Goal: Task Accomplishment & Management: Manage account settings

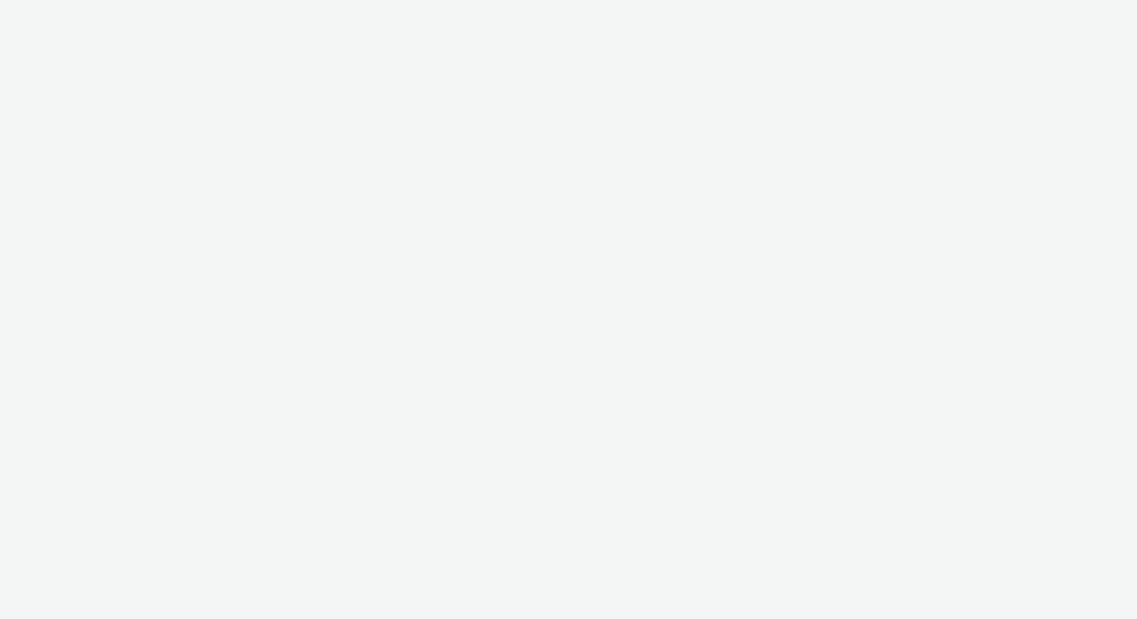
select select "d84d6561-18f3-4a65-9ed0-42618f513f94"
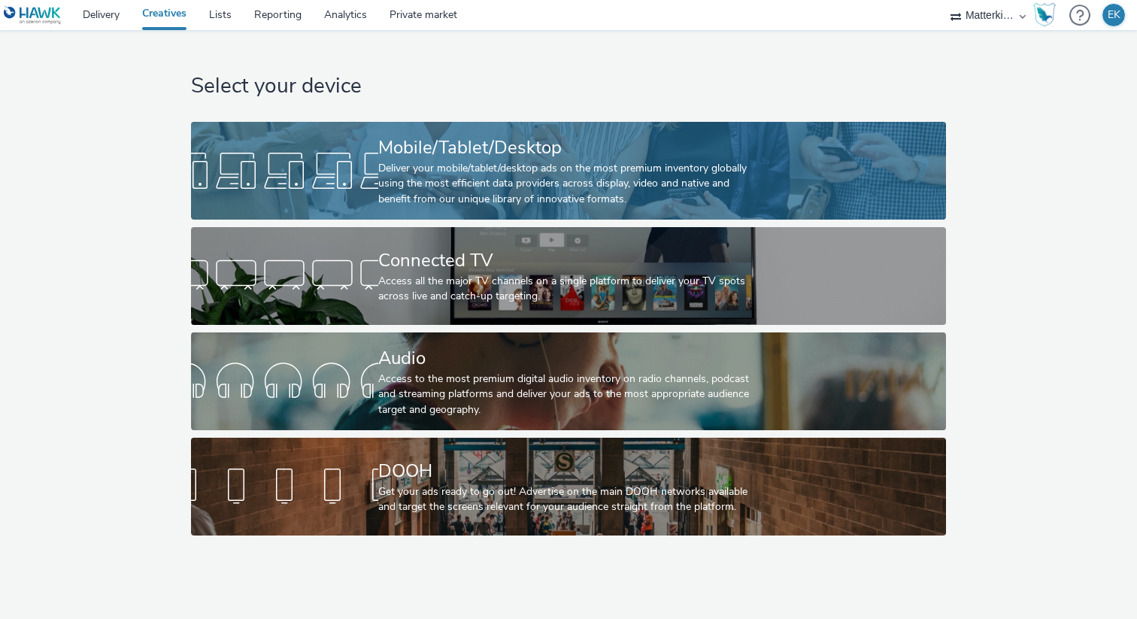
click at [504, 150] on div "Mobile/Tablet/Desktop" at bounding box center [565, 148] width 374 height 26
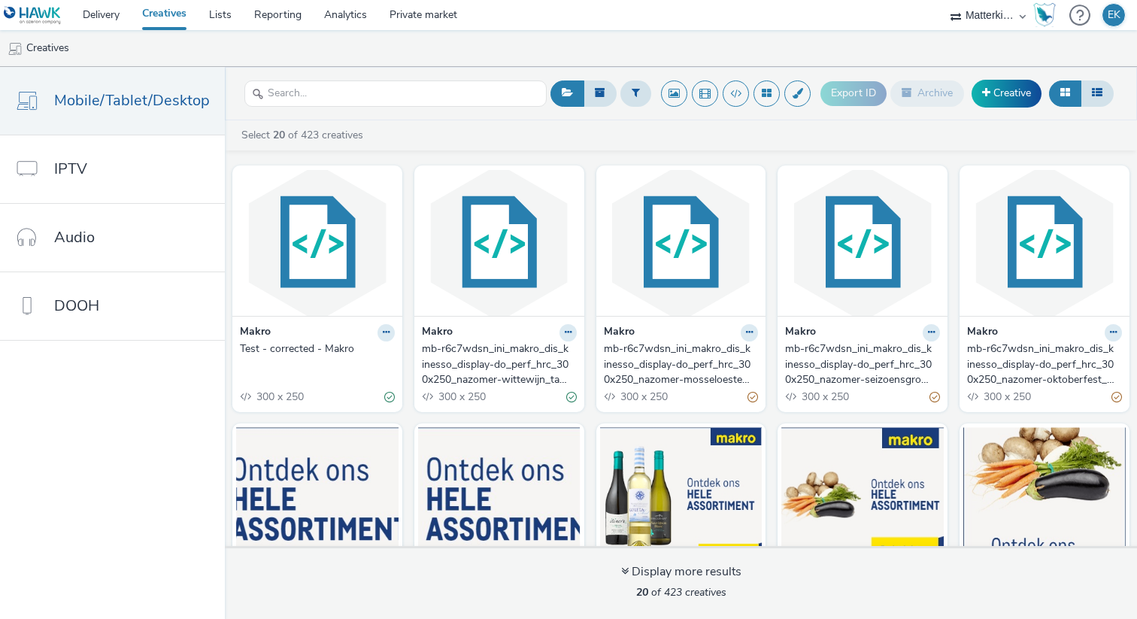
click at [661, 368] on div "mb-r6c7wdsn_ini_makro_dis_kinesso_display-do_perf_hrc_300x250_nazomer-mosseloes…" at bounding box center [678, 364] width 149 height 46
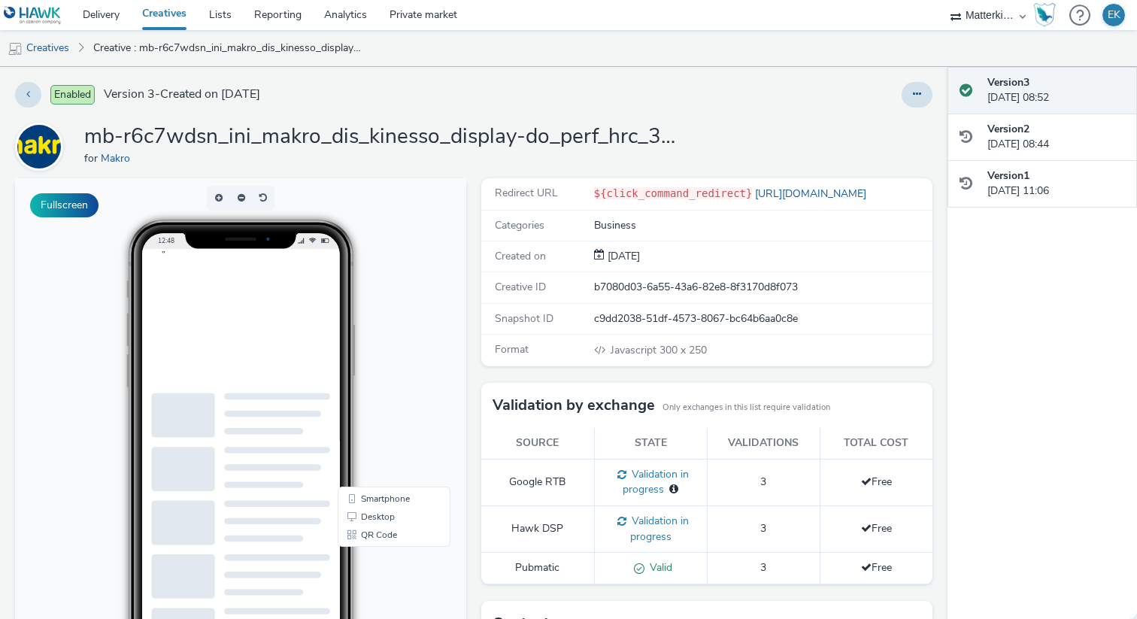
click at [616, 226] on div "Business" at bounding box center [762, 225] width 337 height 15
click at [674, 245] on div "Created on 05 Sep 2025" at bounding box center [706, 256] width 451 height 31
click at [916, 114] on div "Enabled Version 3 - Created on 05 September 2025 mb-r6c7wdsn_ini_makro_dis_kine…" at bounding box center [473, 343] width 947 height 552
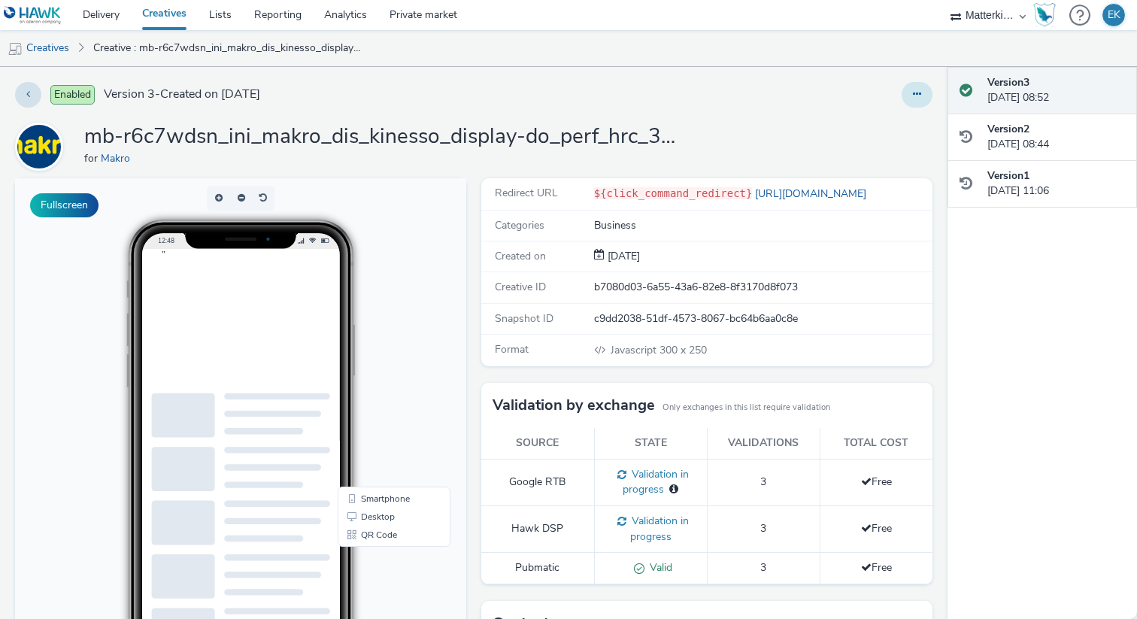
click at [916, 104] on button at bounding box center [916, 95] width 31 height 26
click at [905, 122] on link "Edit" at bounding box center [875, 125] width 113 height 30
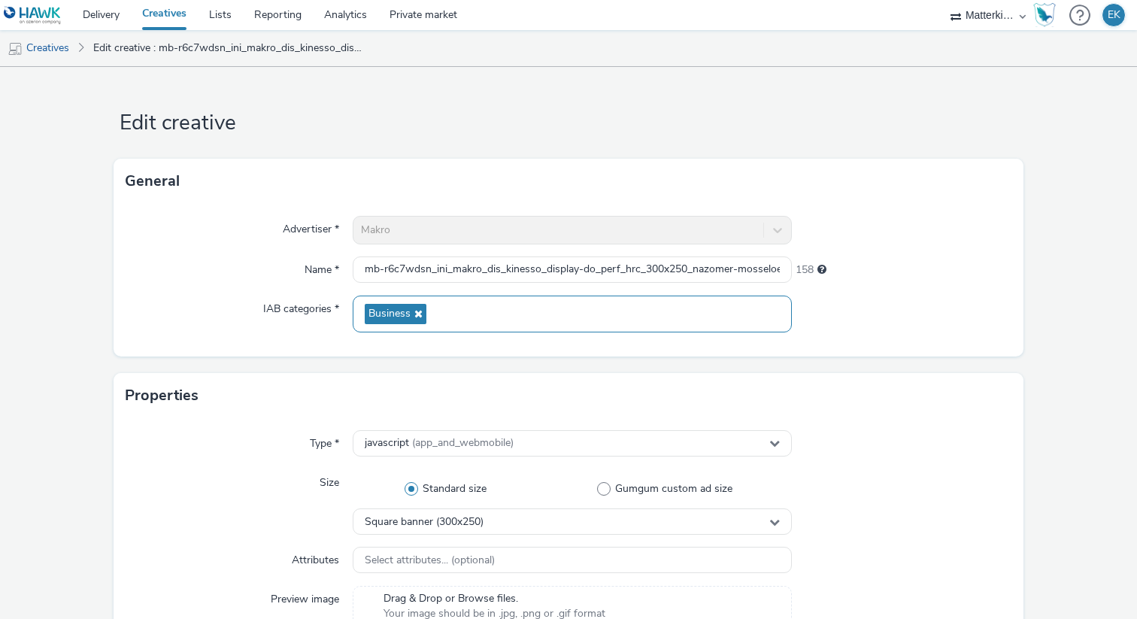
click at [492, 307] on div "Business" at bounding box center [572, 313] width 439 height 37
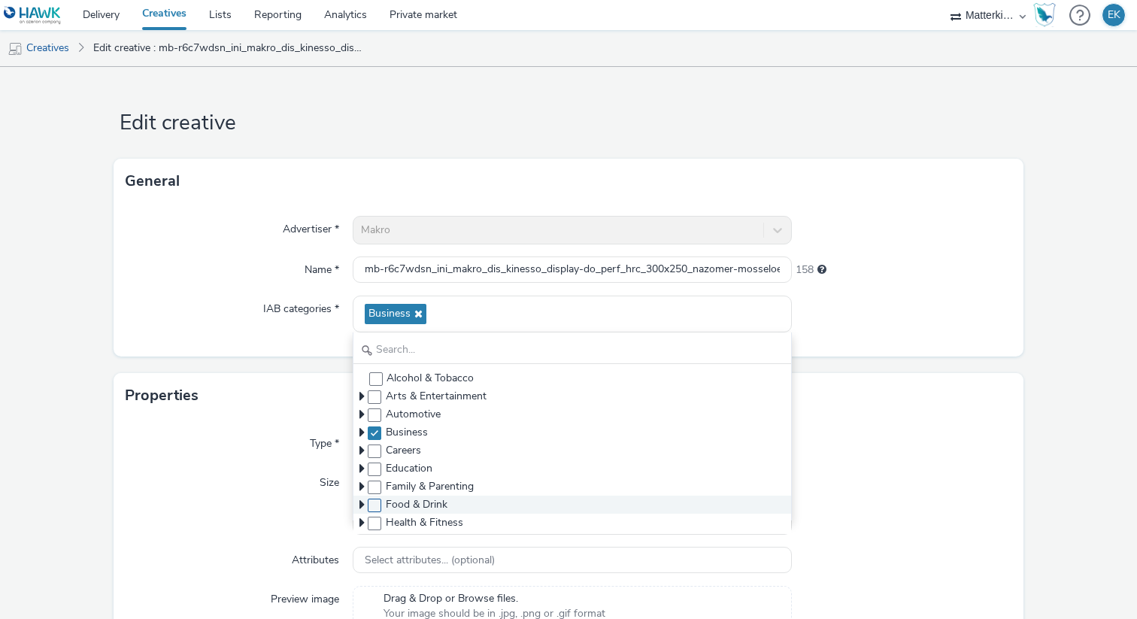
drag, startPoint x: 377, startPoint y: 517, endPoint x: 377, endPoint y: 502, distance: 15.0
click at [377, 502] on div "Alcohol & Tobacco Arts & Entertainment Automotive Business Careers Education Fa…" at bounding box center [572, 451] width 438 height 165
click at [377, 502] on span at bounding box center [375, 505] width 14 height 14
checkbox input "true"
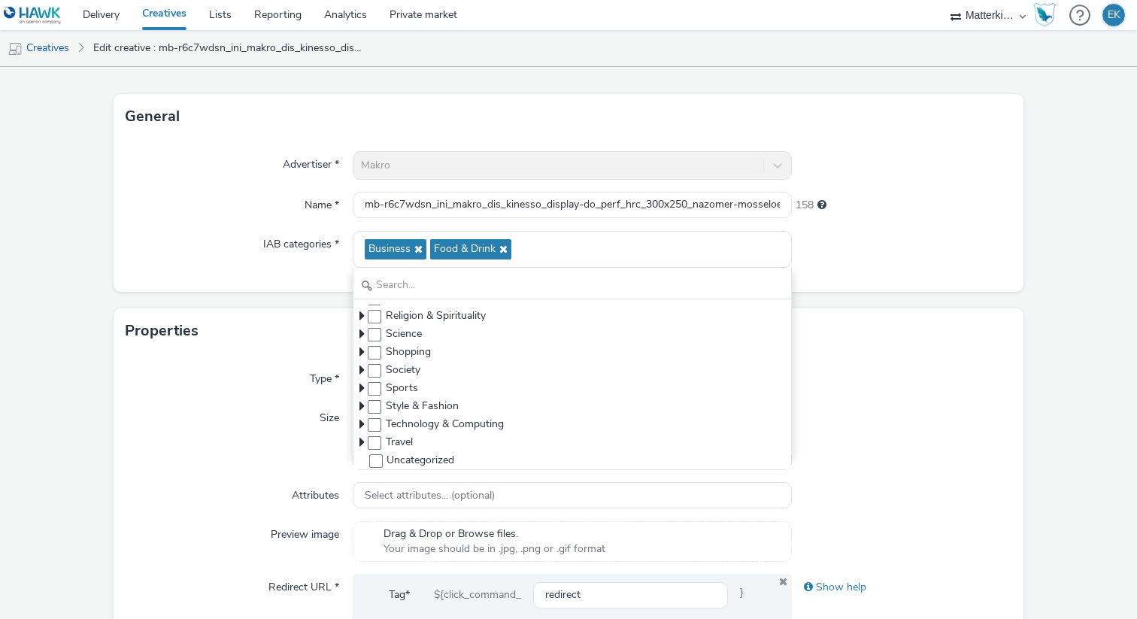
scroll to position [75, 0]
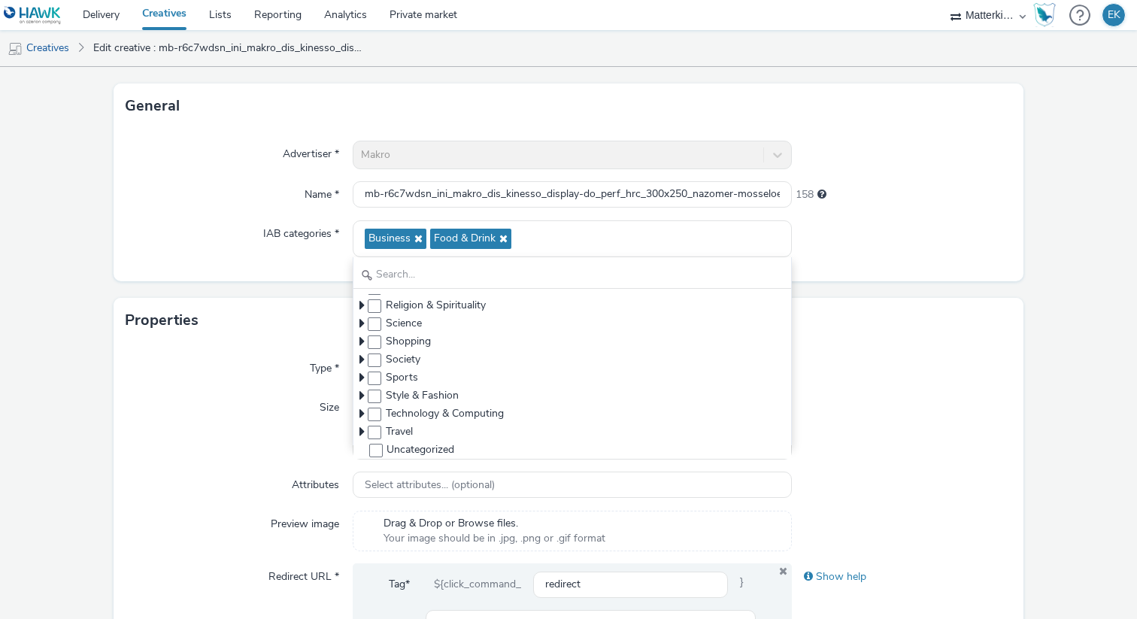
click at [316, 237] on label "IAB categories *" at bounding box center [301, 230] width 88 height 21
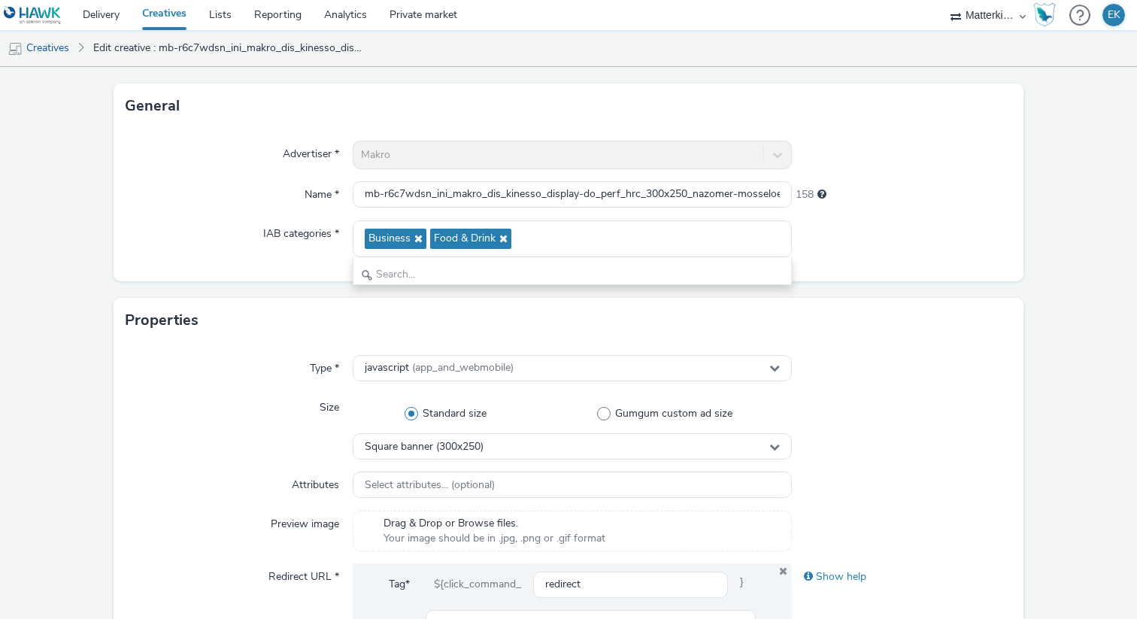
click at [316, 237] on label "IAB categories *" at bounding box center [301, 230] width 88 height 21
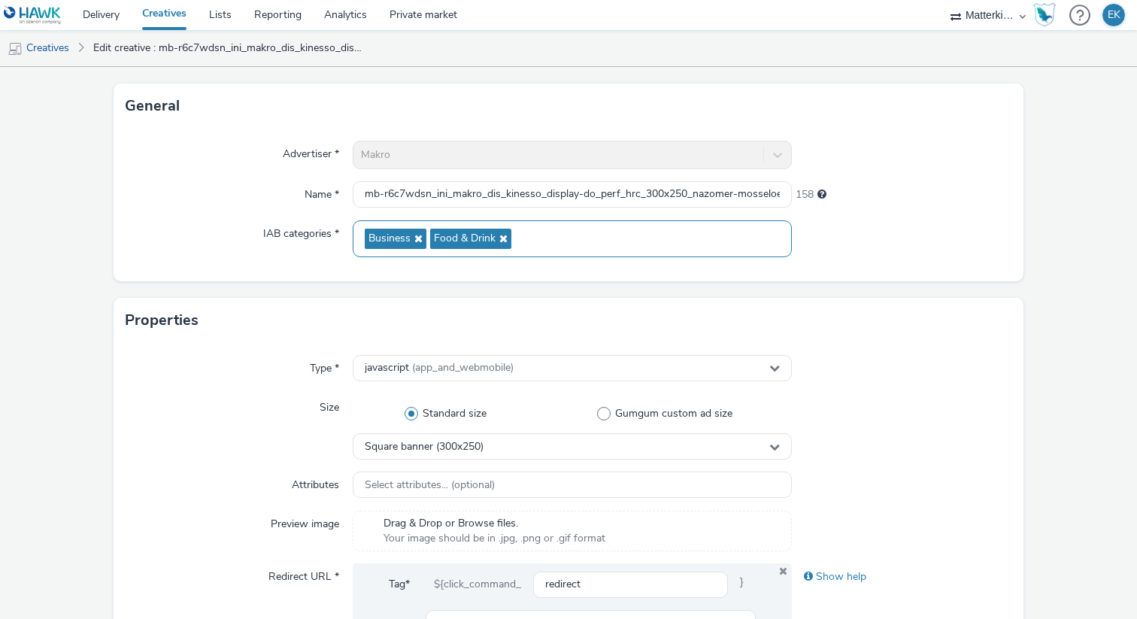
click at [419, 241] on icon at bounding box center [416, 238] width 12 height 11
click at [419, 241] on span "Food & Drink" at bounding box center [399, 238] width 62 height 13
click at [441, 241] on span "Food & Drink" at bounding box center [405, 239] width 81 height 20
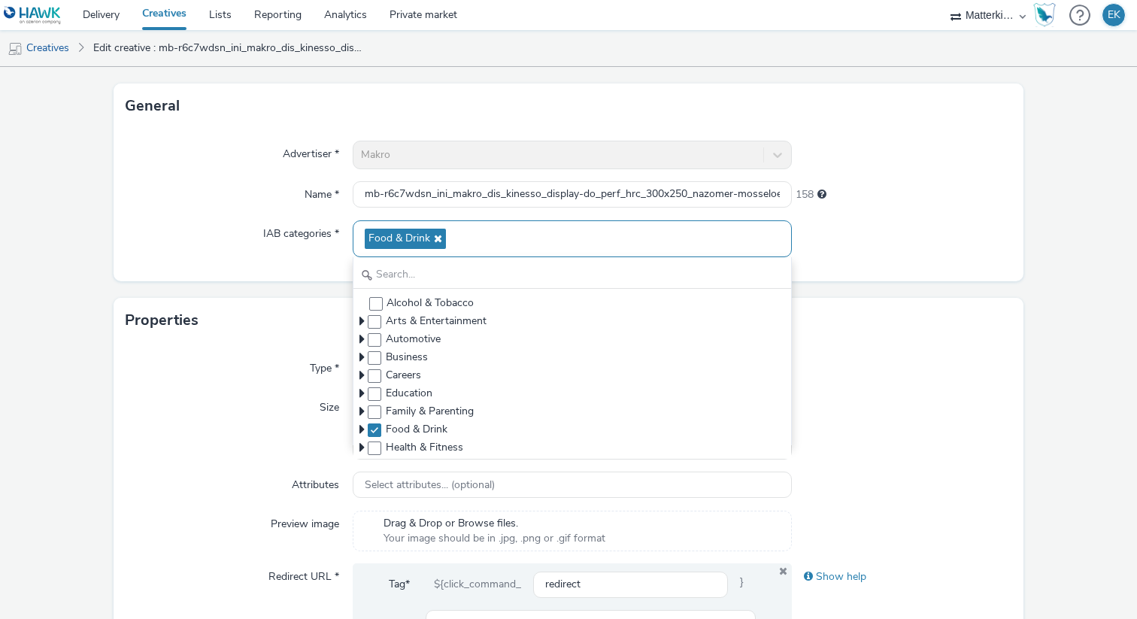
click at [435, 238] on icon at bounding box center [436, 238] width 12 height 11
checkbox input "false"
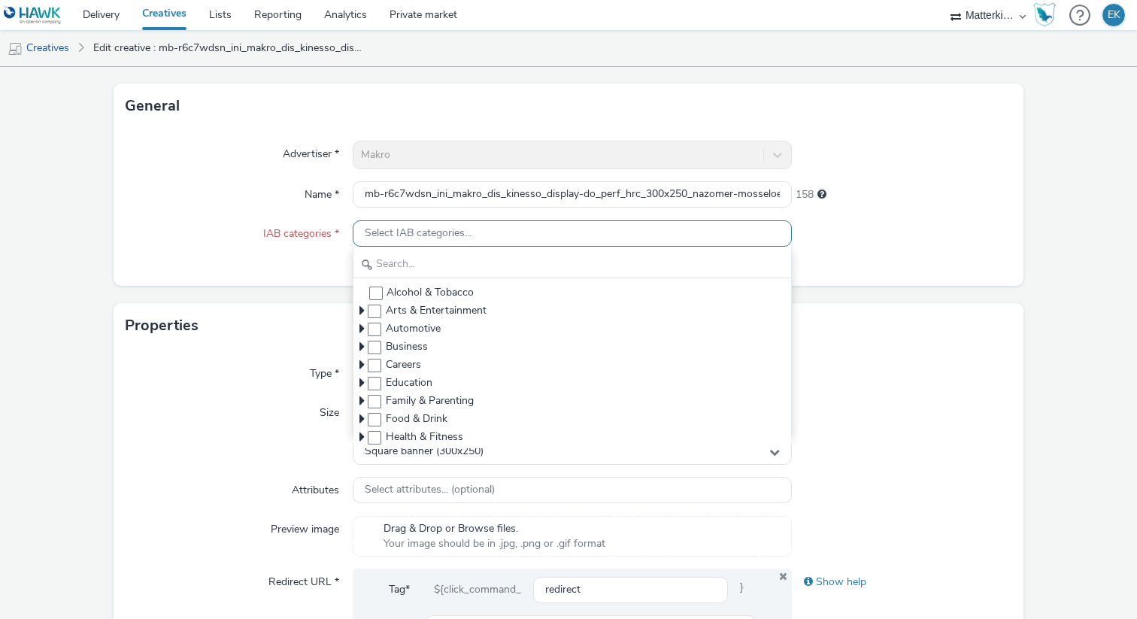
click at [228, 380] on div "Type *" at bounding box center [239, 373] width 227 height 27
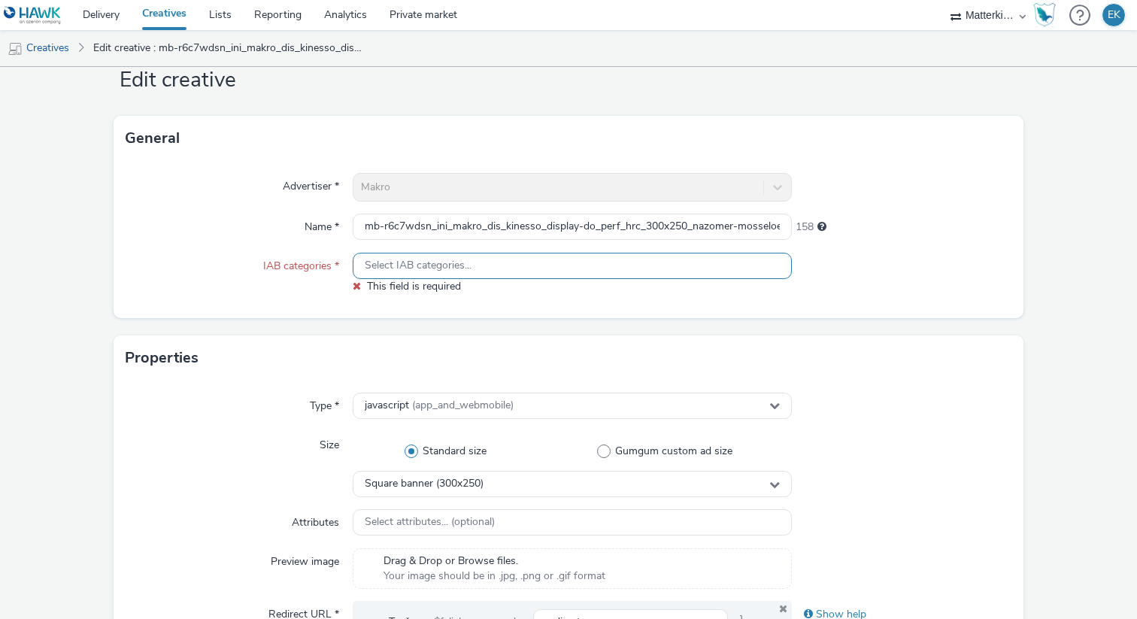
scroll to position [0, 0]
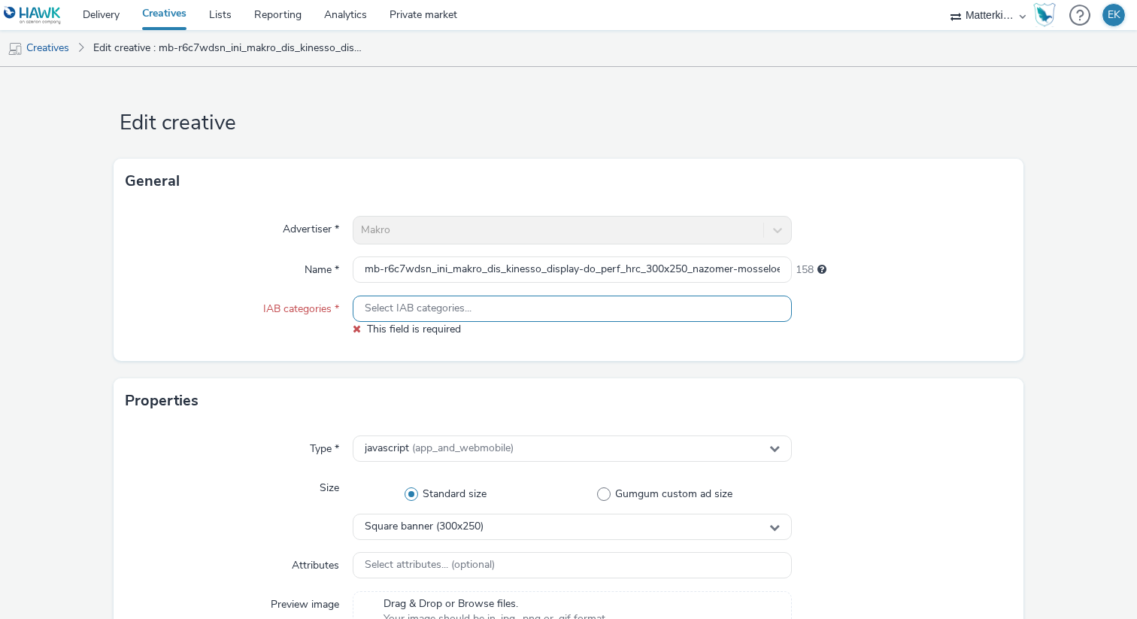
click at [673, 295] on div "Select IAB categories..." at bounding box center [572, 308] width 439 height 26
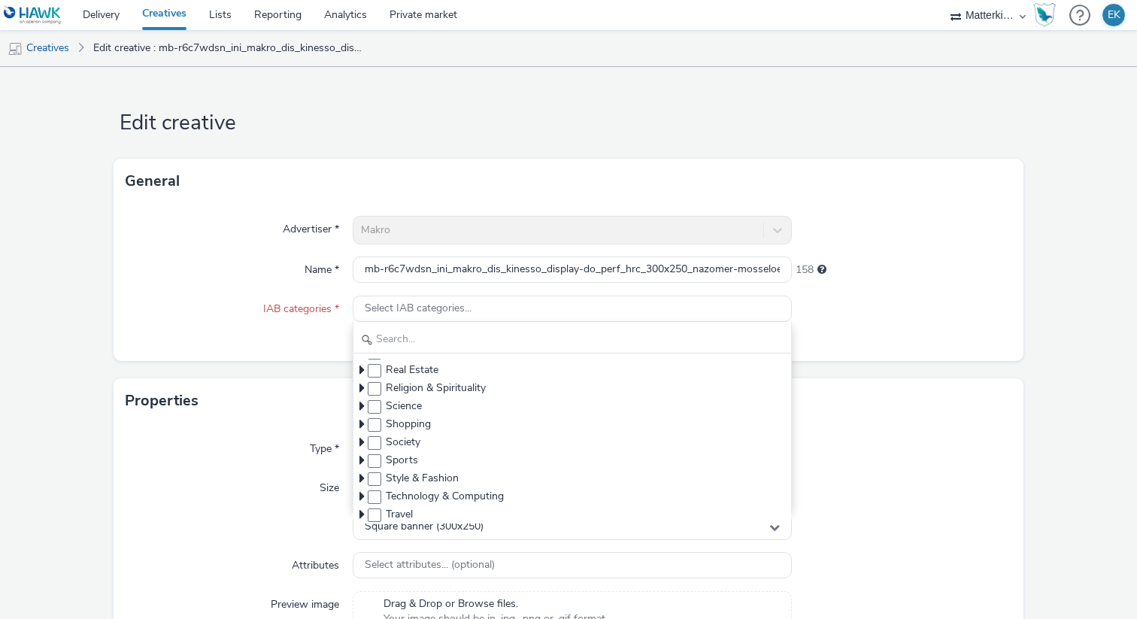
scroll to position [323, 0]
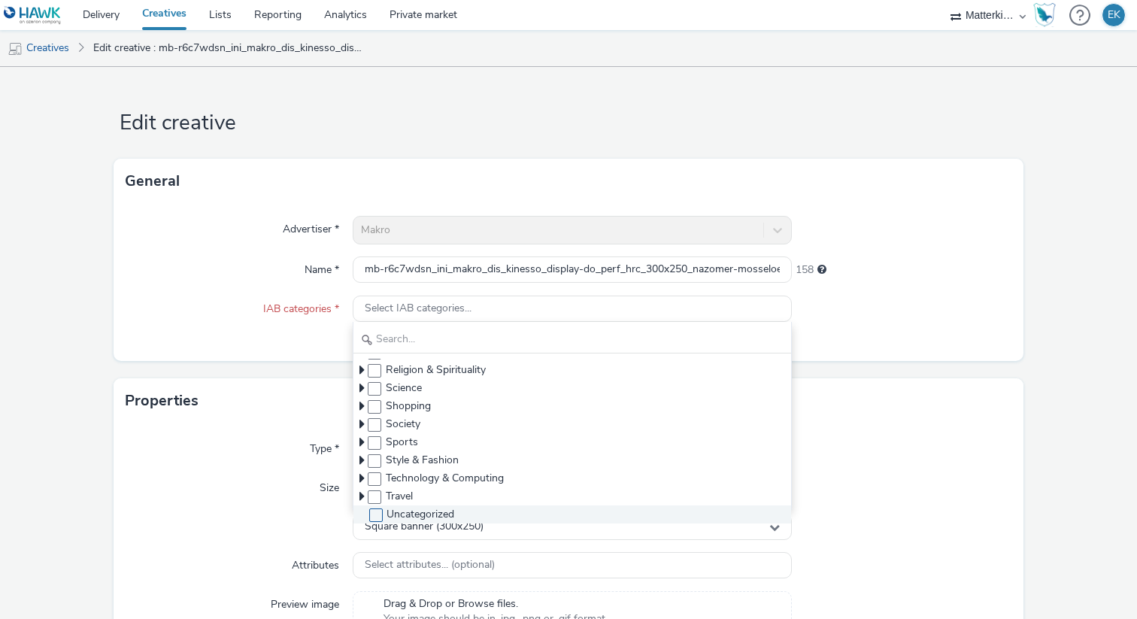
click at [374, 514] on span at bounding box center [376, 515] width 14 height 14
checkbox input "true"
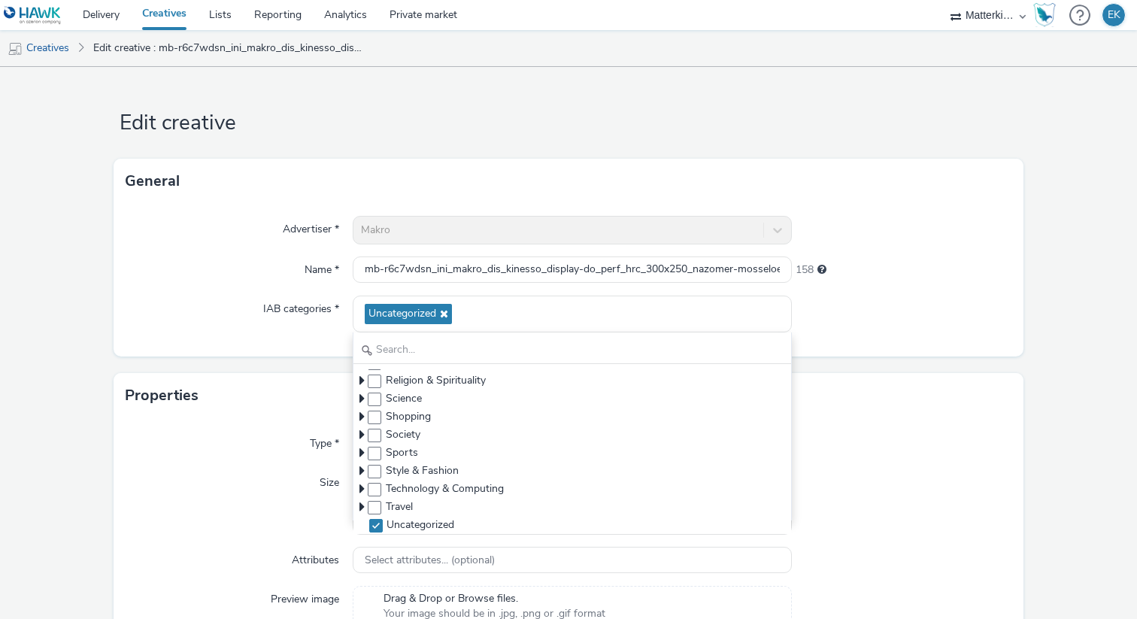
click at [310, 478] on div "Size" at bounding box center [239, 501] width 227 height 65
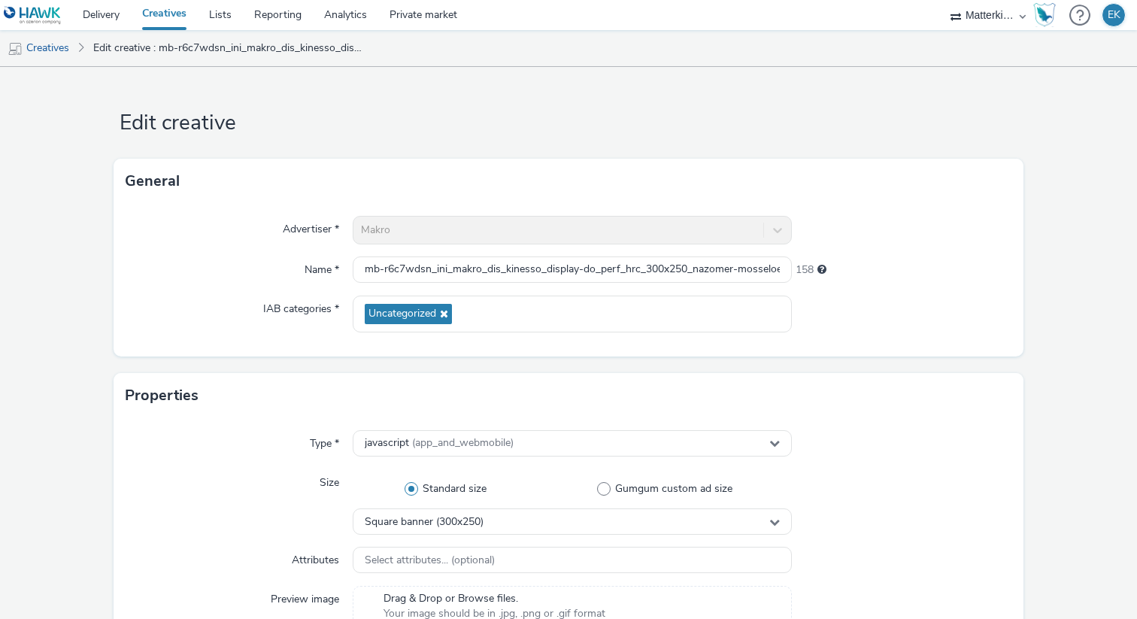
scroll to position [680, 0]
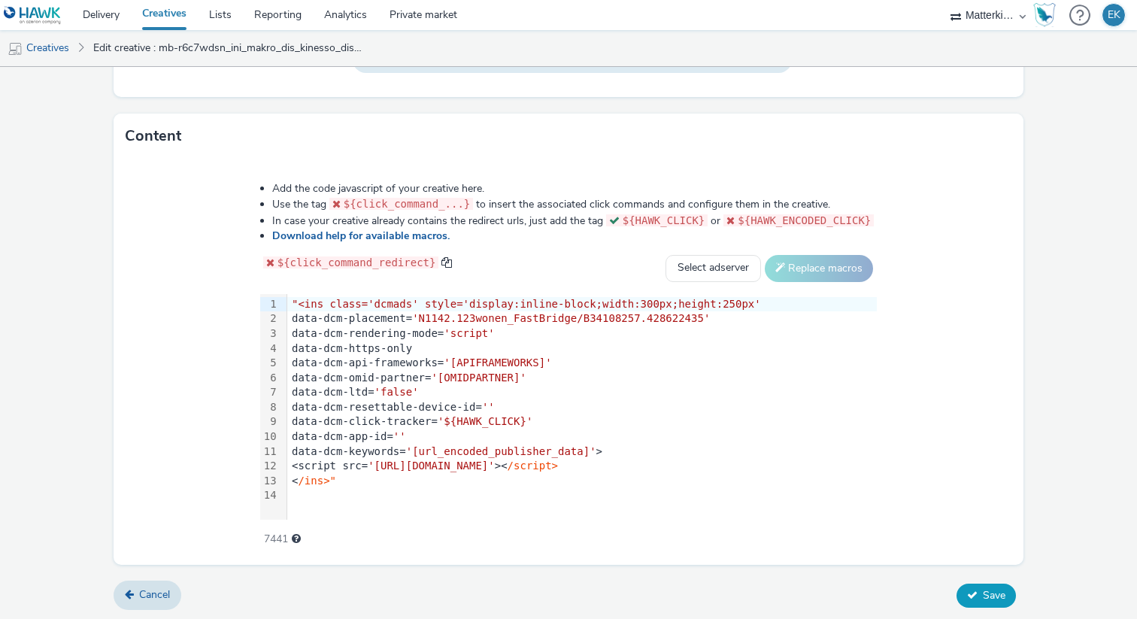
click at [985, 598] on span "Save" at bounding box center [994, 595] width 23 height 14
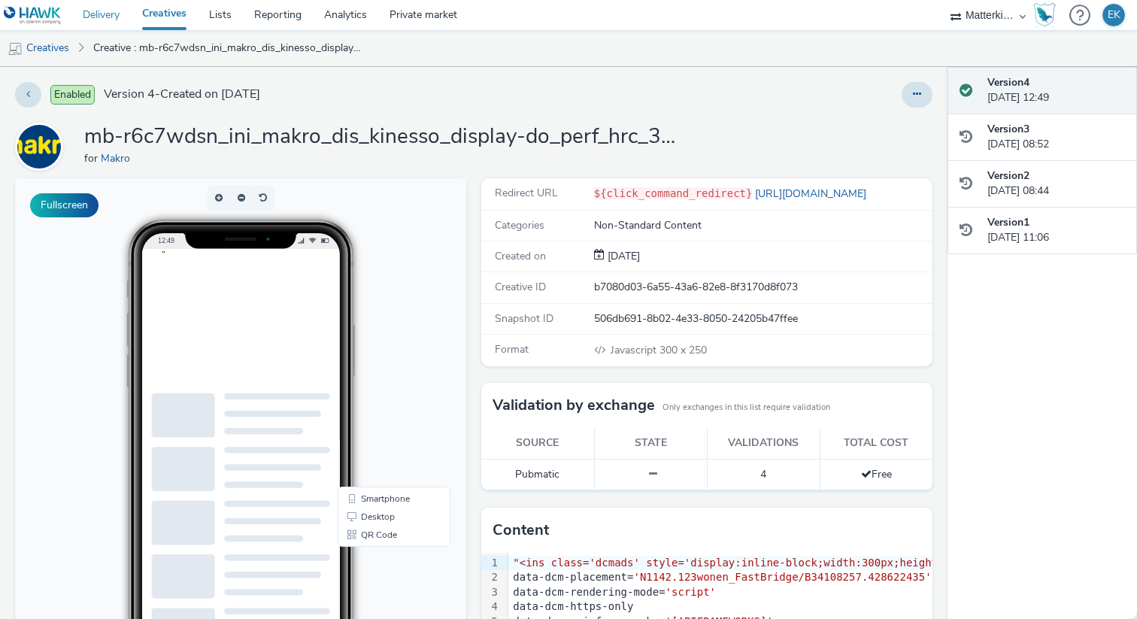
click at [121, 12] on link "Delivery" at bounding box center [100, 15] width 59 height 30
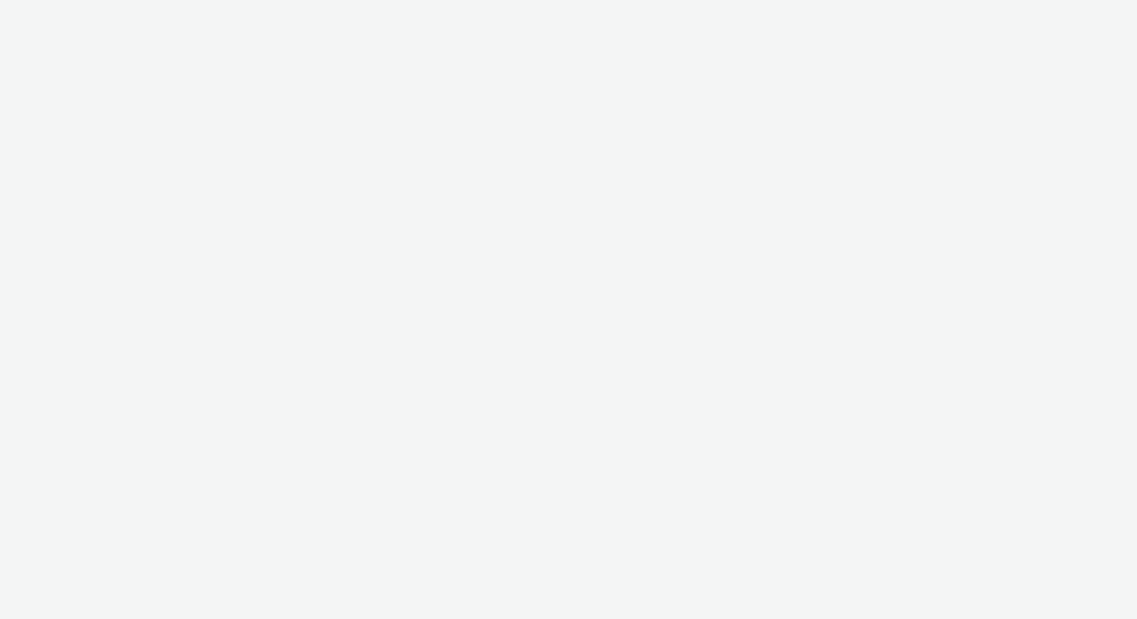
select select "d84d6561-18f3-4a65-9ed0-42618f513f94"
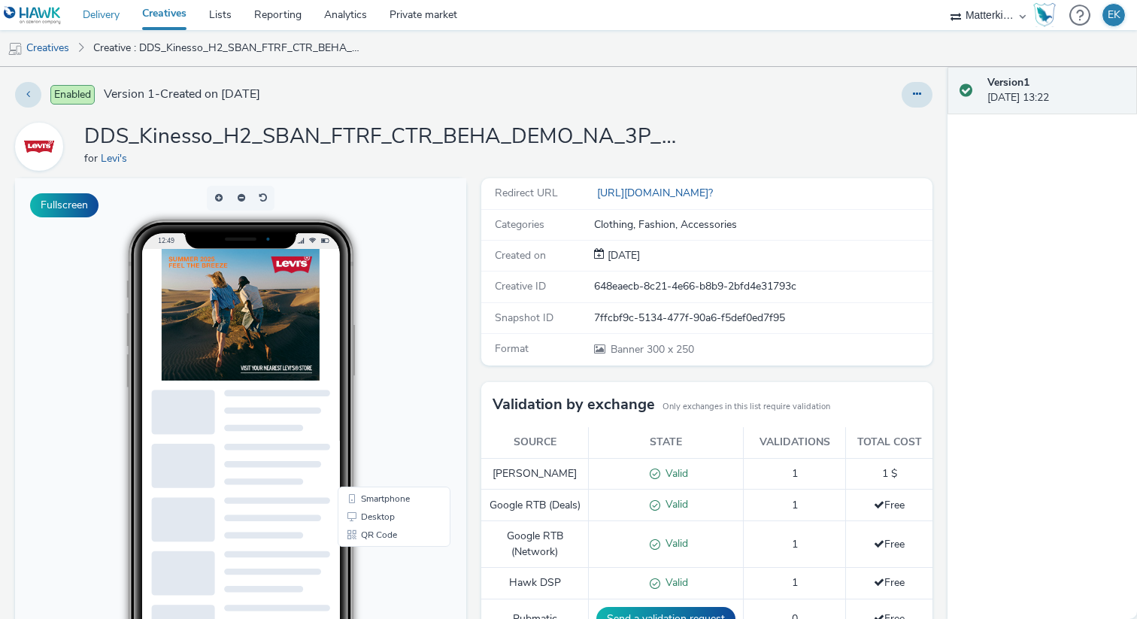
click at [98, 26] on link "Delivery" at bounding box center [100, 15] width 59 height 30
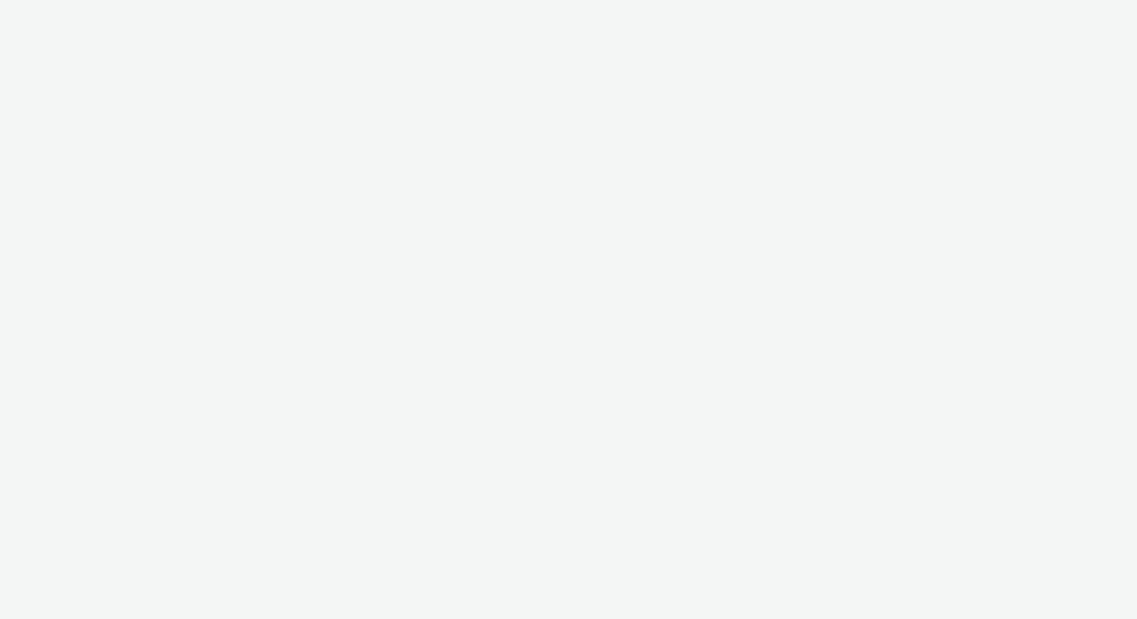
select select "d84d6561-18f3-4a65-9ed0-42618f513f94"
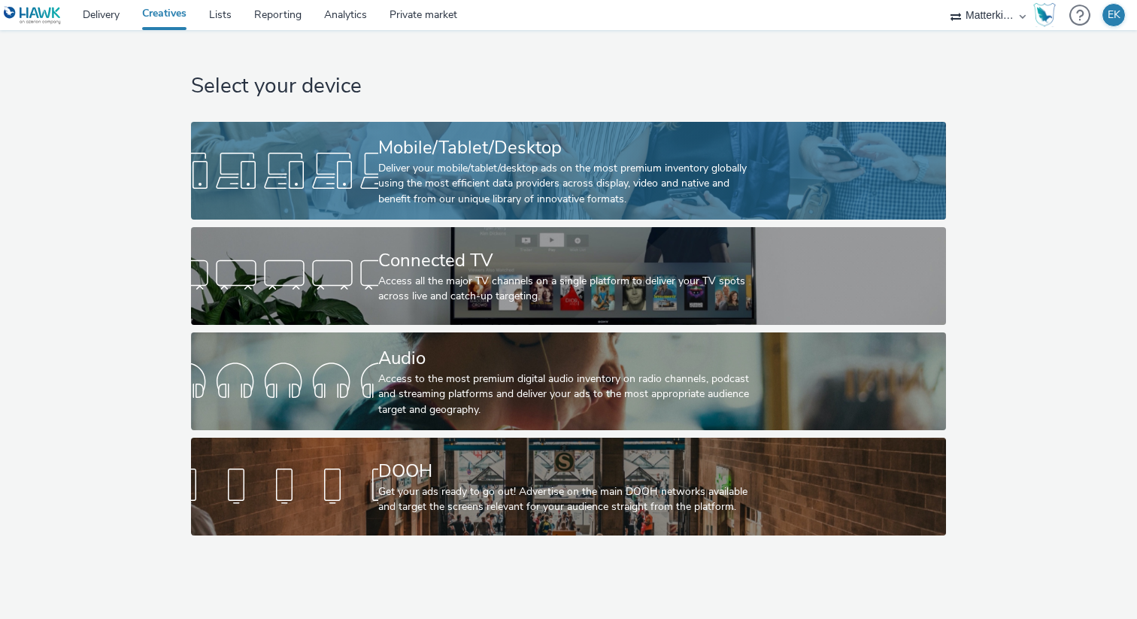
click at [506, 202] on div "Deliver your mobile/tablet/desktop ads on the most premium inventory globally u…" at bounding box center [565, 184] width 374 height 46
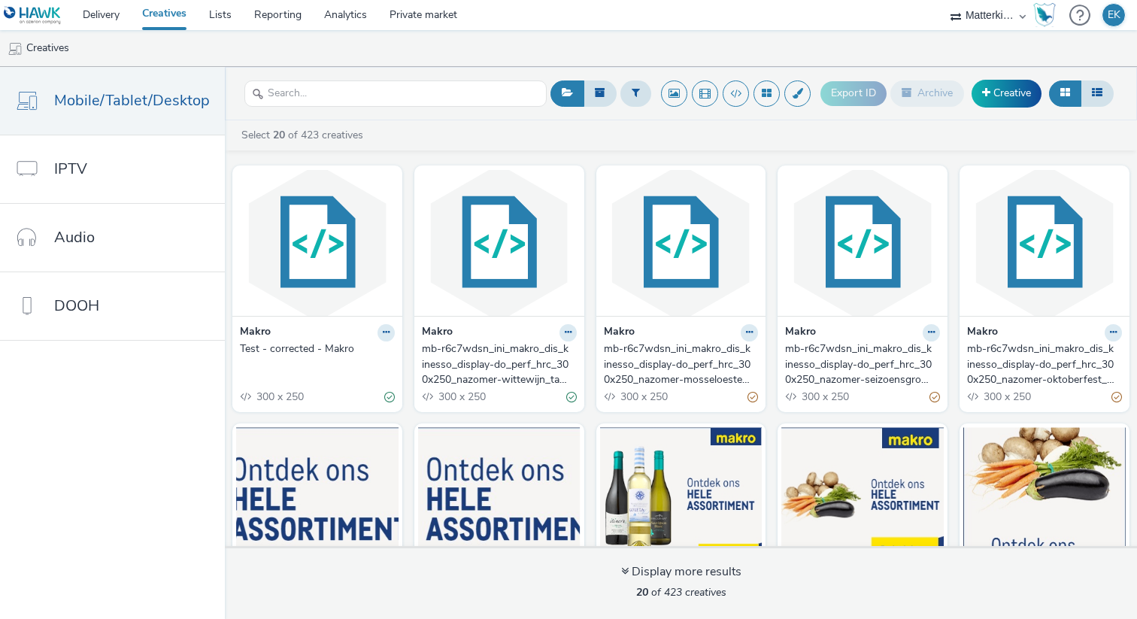
click at [495, 359] on div "mb-r6c7wdsn_ini_makro_dis_kinesso_display-do_perf_hrc_300x250_nazomer-wittewijn…" at bounding box center [496, 364] width 149 height 46
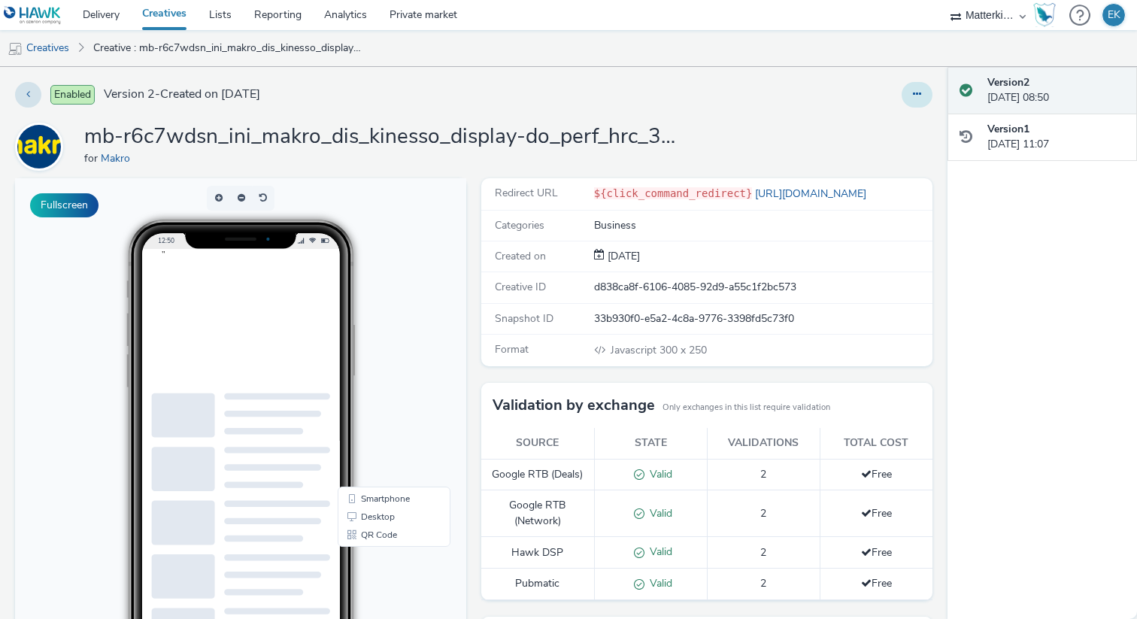
click at [916, 99] on icon at bounding box center [917, 94] width 8 height 11
click at [865, 128] on link "Edit" at bounding box center [875, 125] width 113 height 30
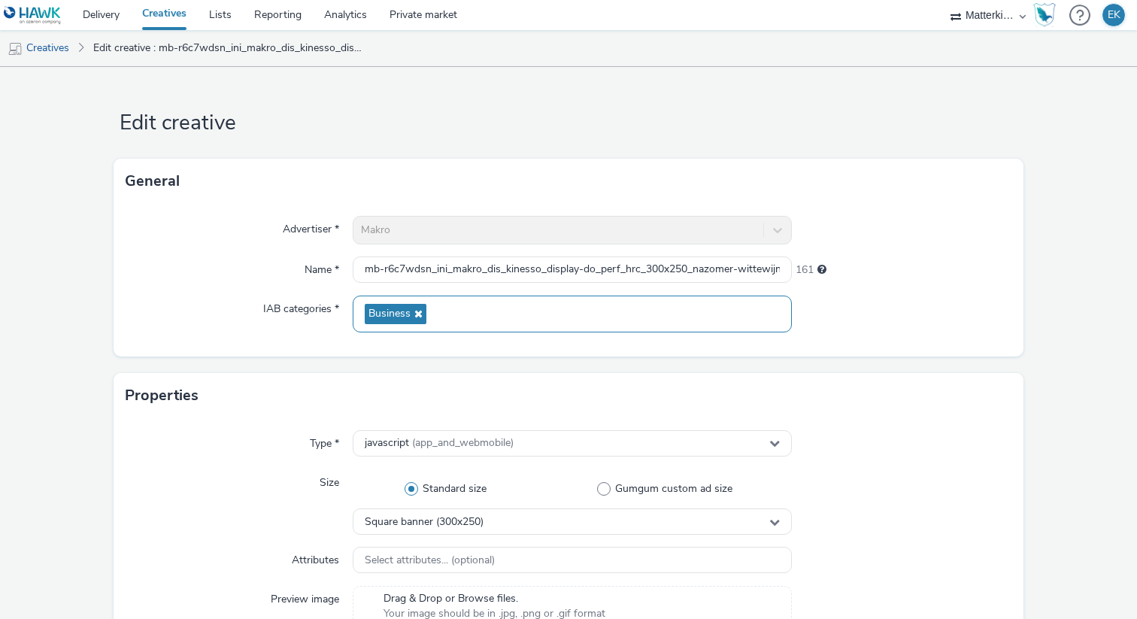
click at [456, 318] on div "Business" at bounding box center [572, 313] width 439 height 37
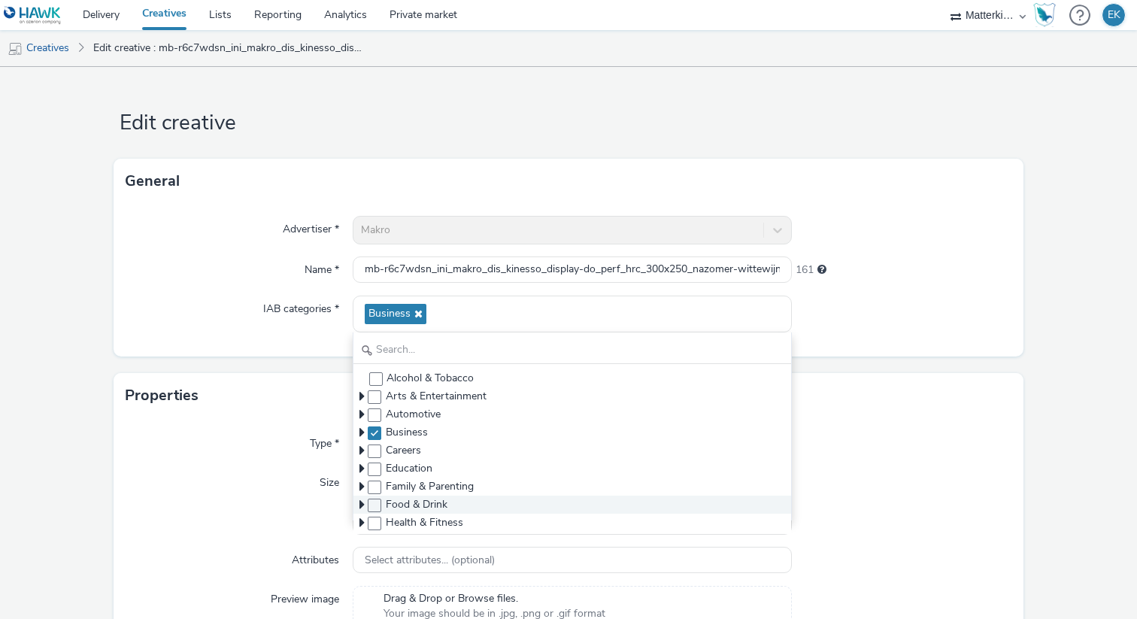
click at [372, 512] on span "Food & Drink" at bounding box center [572, 504] width 438 height 18
click at [374, 429] on span at bounding box center [375, 433] width 14 height 14
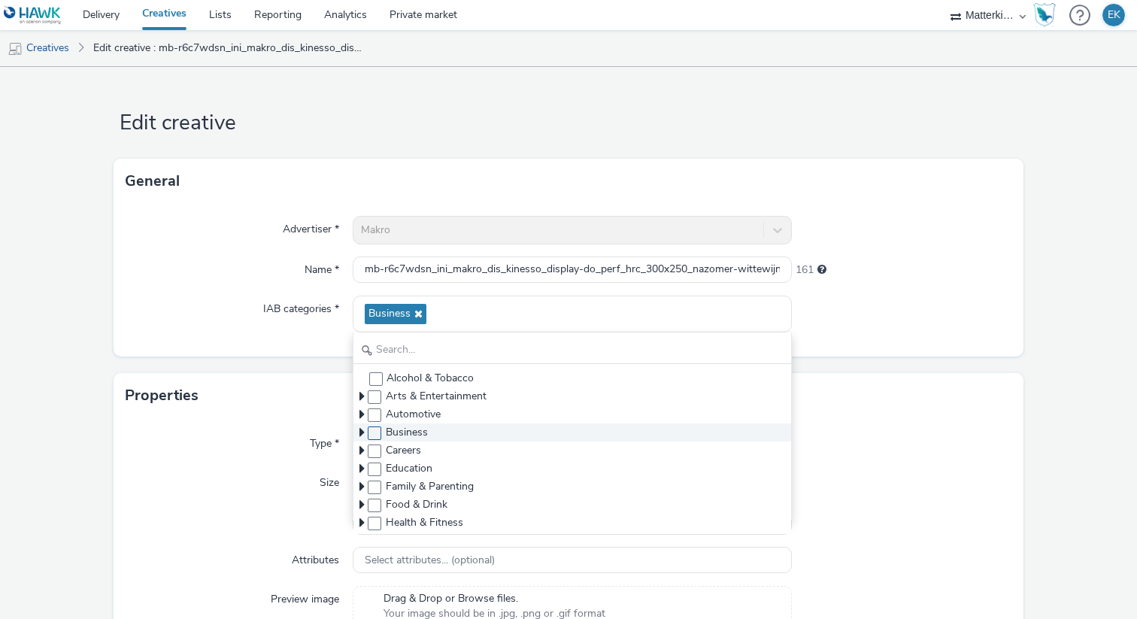
checkbox input "false"
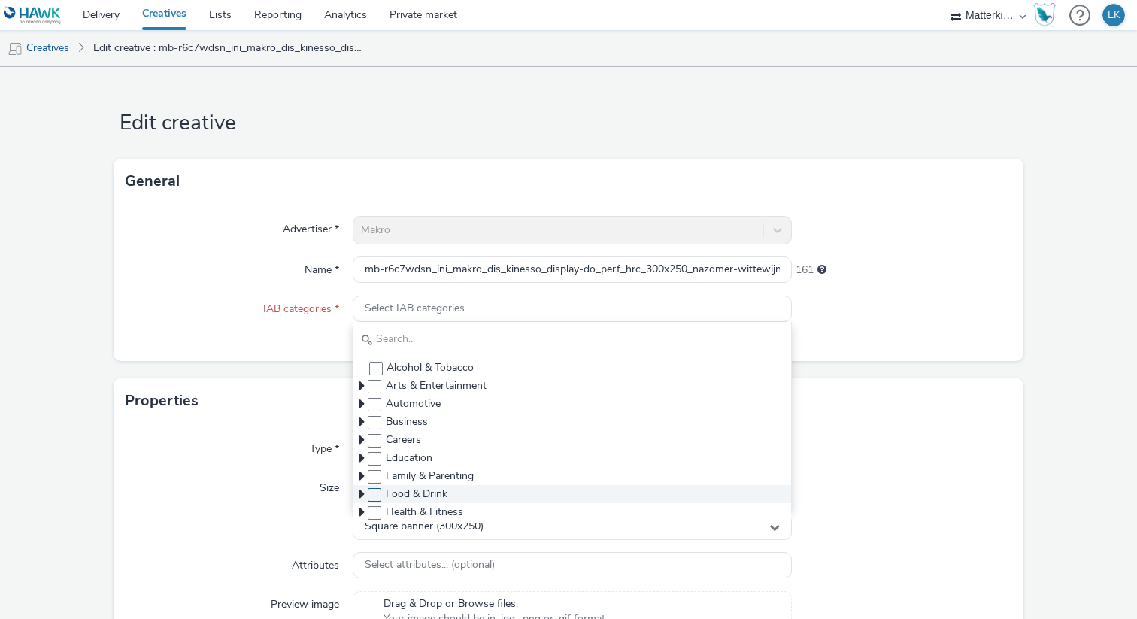
click at [379, 488] on span at bounding box center [375, 495] width 14 height 14
checkbox input "true"
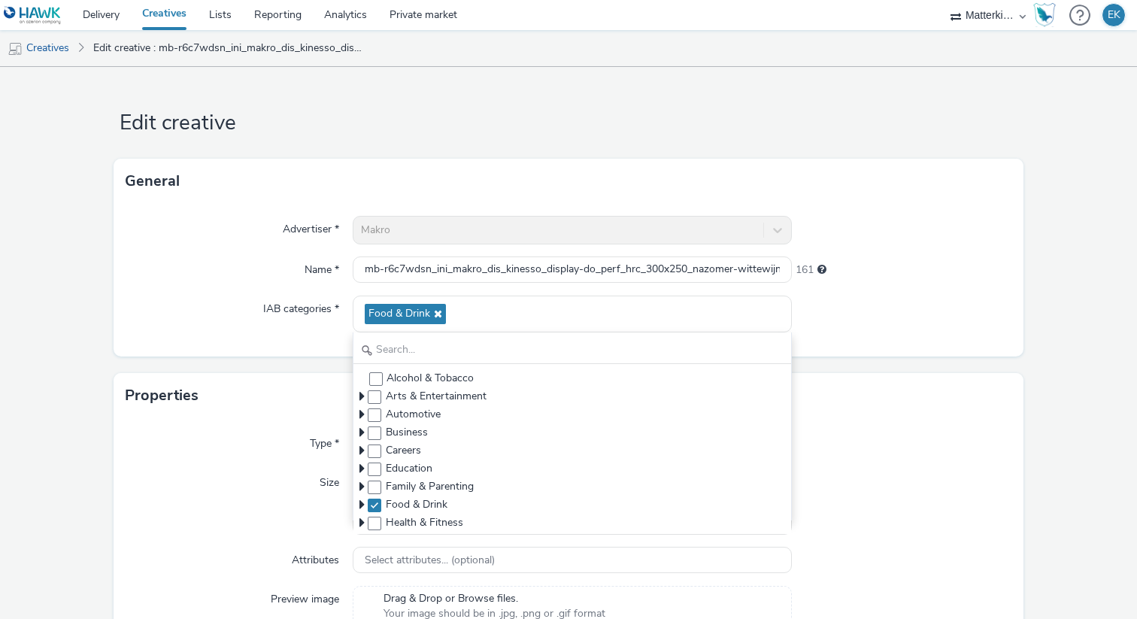
click at [886, 464] on div "Type * javascript (app_and_webmobile) Size Standard size Gumgum custom ad size …" at bounding box center [569, 597] width 910 height 359
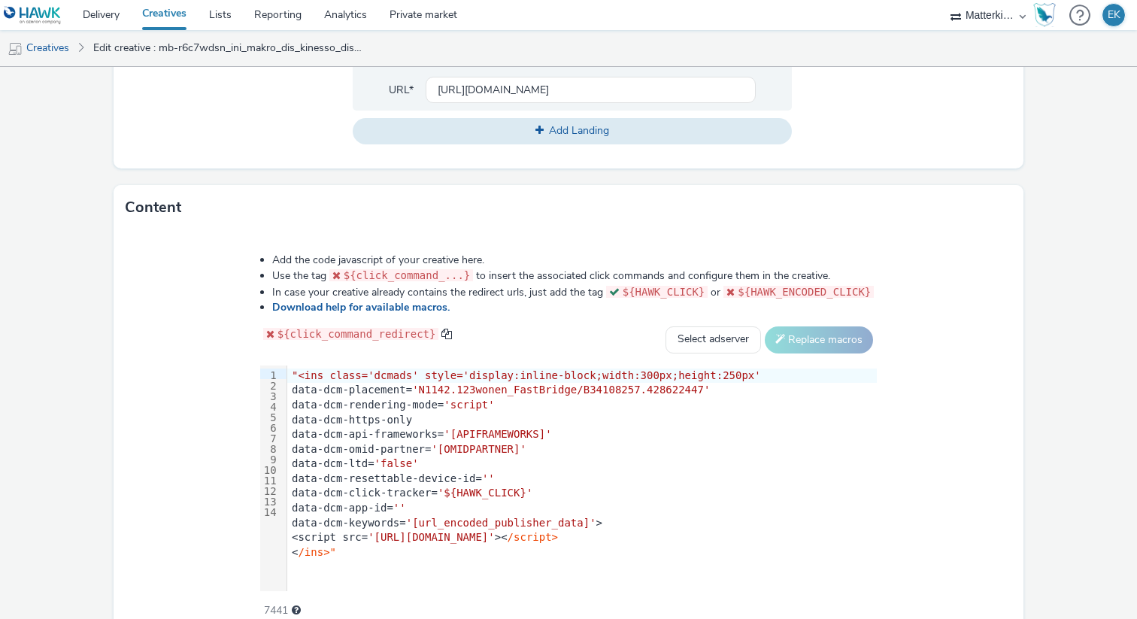
scroll to position [680, 0]
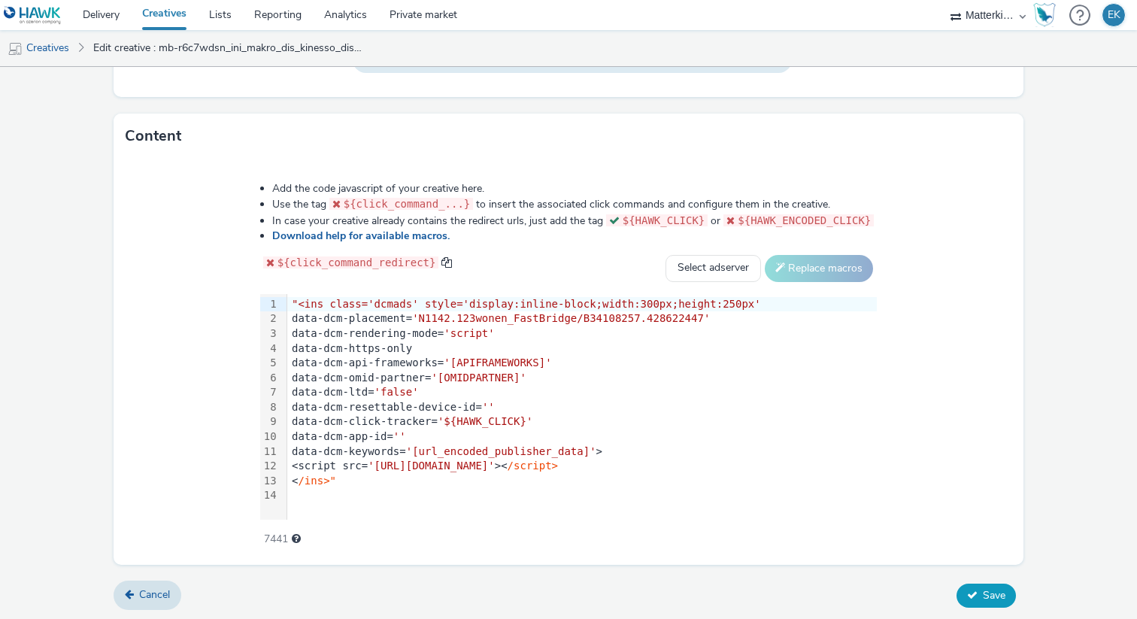
click at [971, 604] on button "Save" at bounding box center [985, 595] width 59 height 24
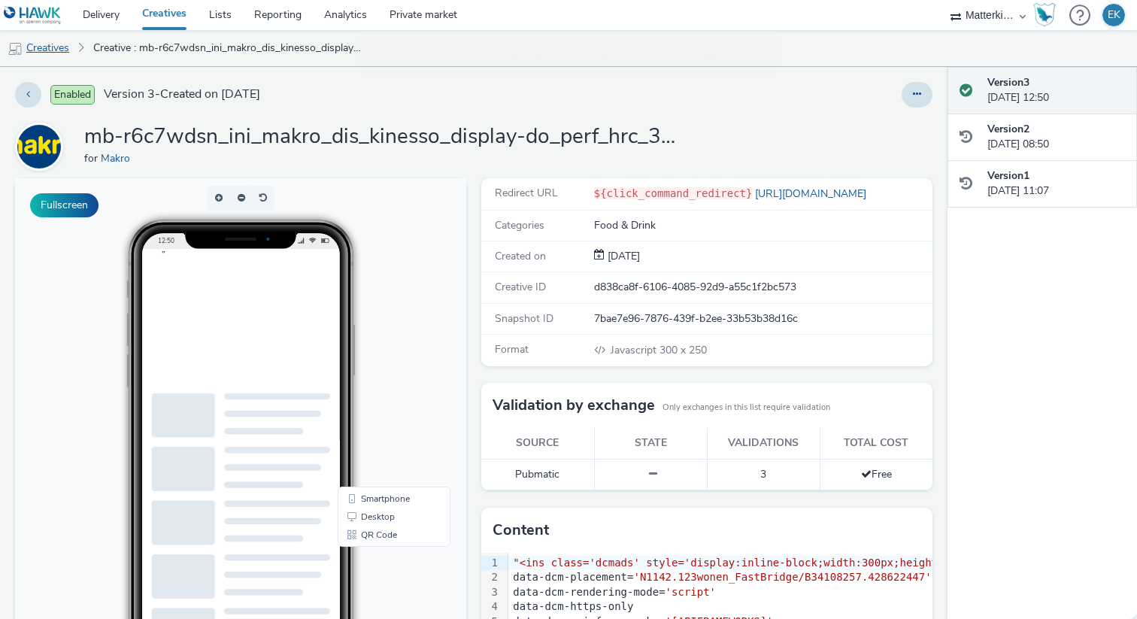
click at [63, 47] on link "Creatives" at bounding box center [38, 48] width 77 height 36
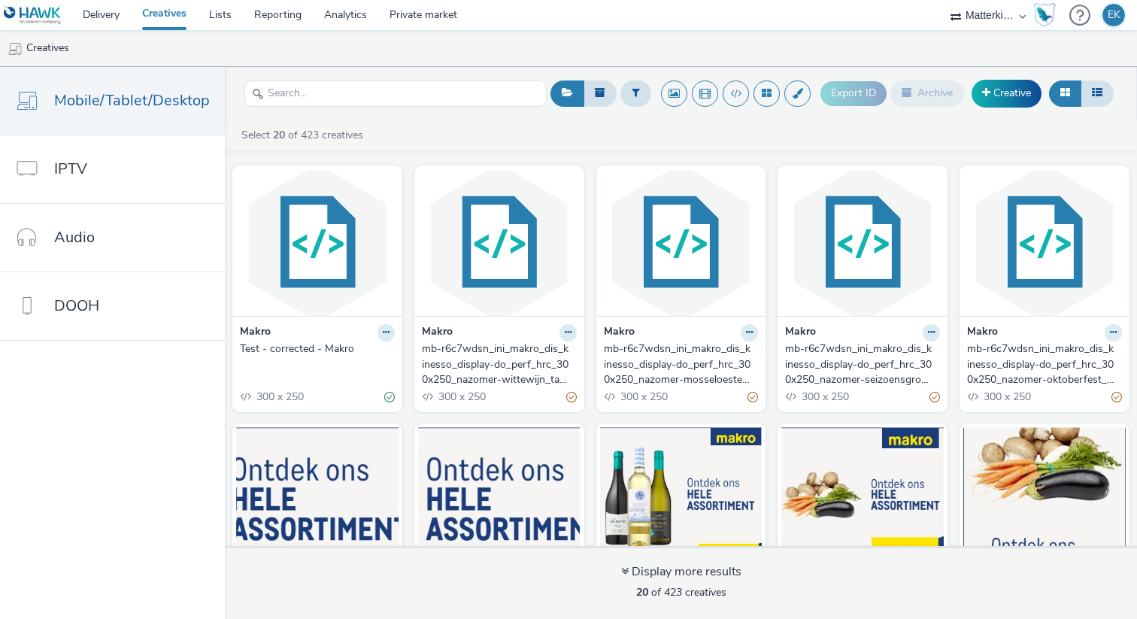
click at [646, 367] on div "mb-r6c7wdsn_ini_makro_dis_kinesso_display-do_perf_hrc_300x250_nazomer-mosseloes…" at bounding box center [678, 364] width 149 height 46
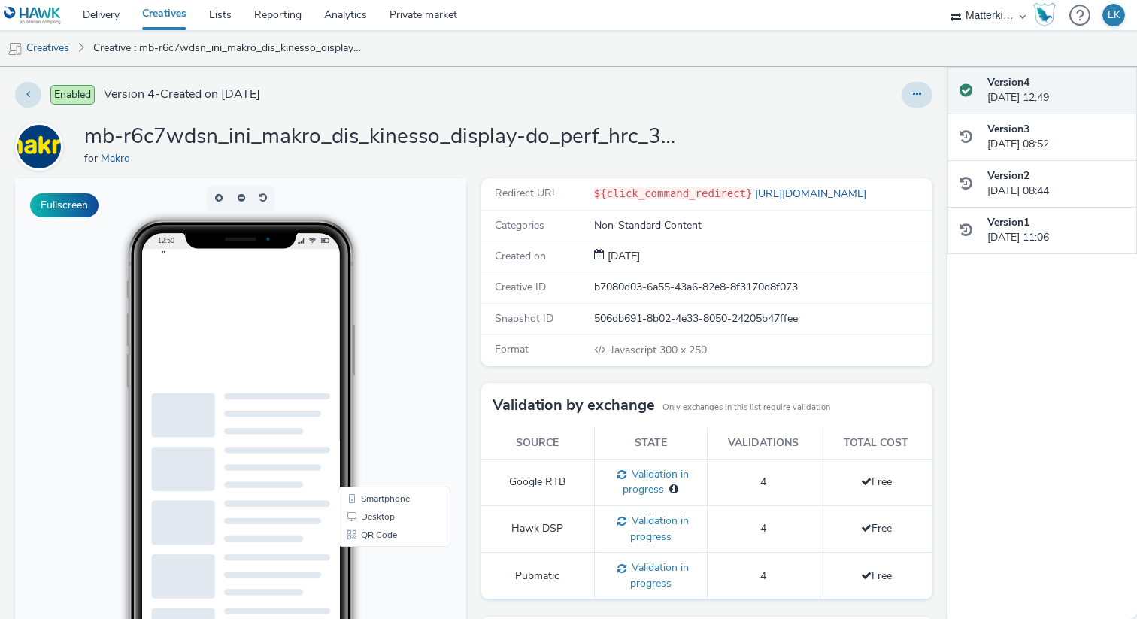
click at [930, 79] on div "Enabled Version 4 - Created on 05 September 2025 mb-r6c7wdsn_ini_makro_dis_kine…" at bounding box center [473, 343] width 947 height 552
click at [924, 93] on button at bounding box center [916, 95] width 31 height 26
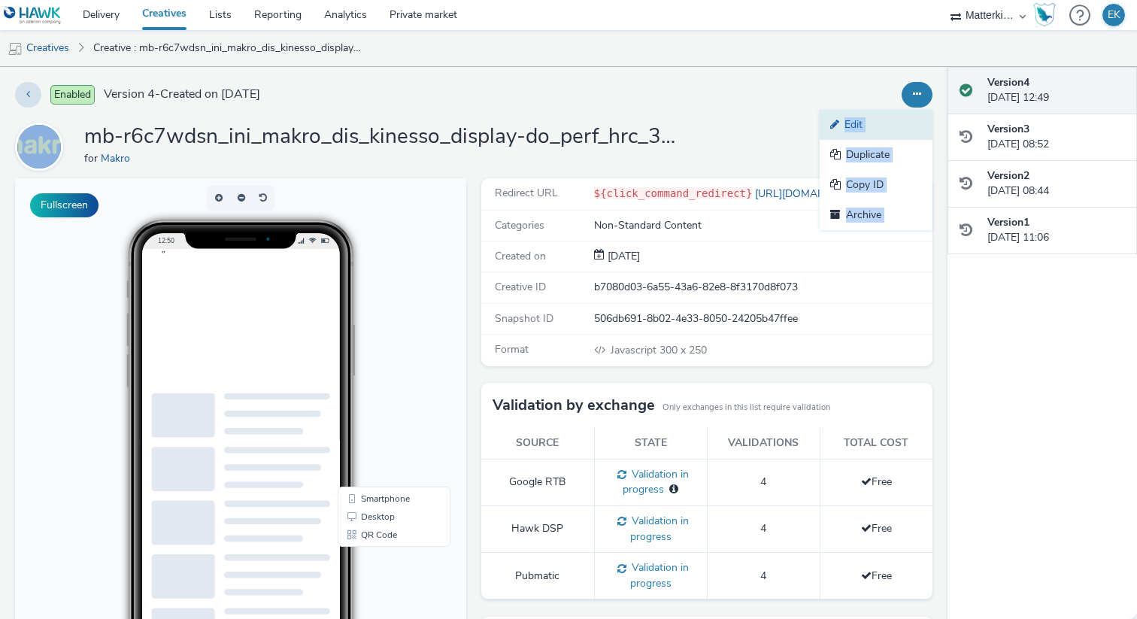
click at [911, 124] on link "Edit" at bounding box center [875, 125] width 113 height 30
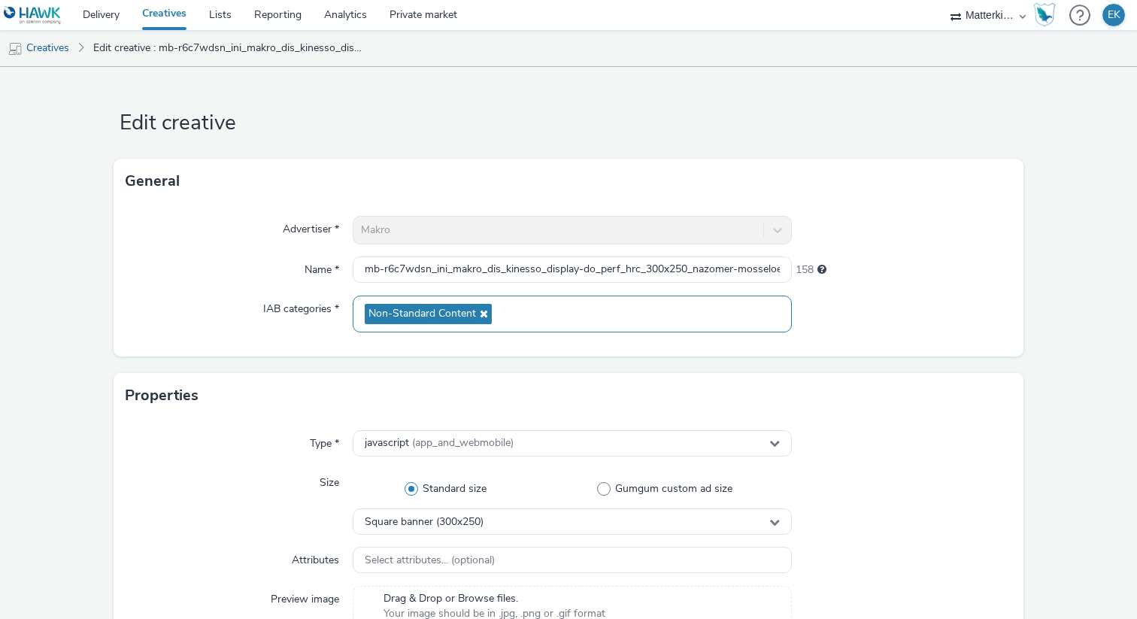
click at [482, 316] on icon at bounding box center [482, 313] width 12 height 11
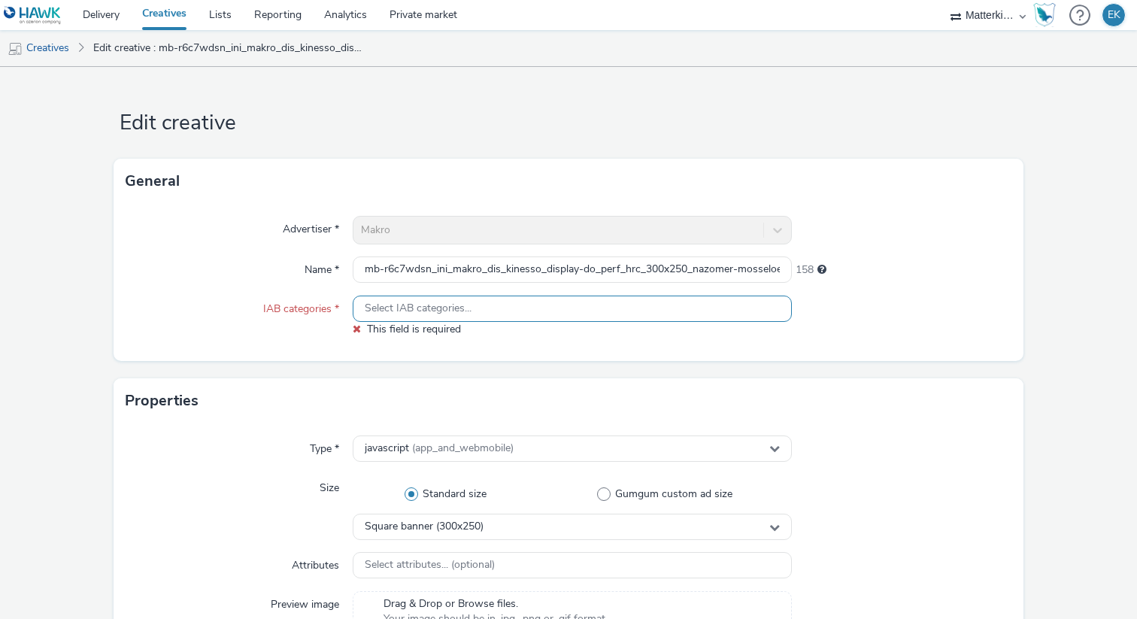
click at [482, 316] on div "Select IAB categories..." at bounding box center [572, 308] width 439 height 26
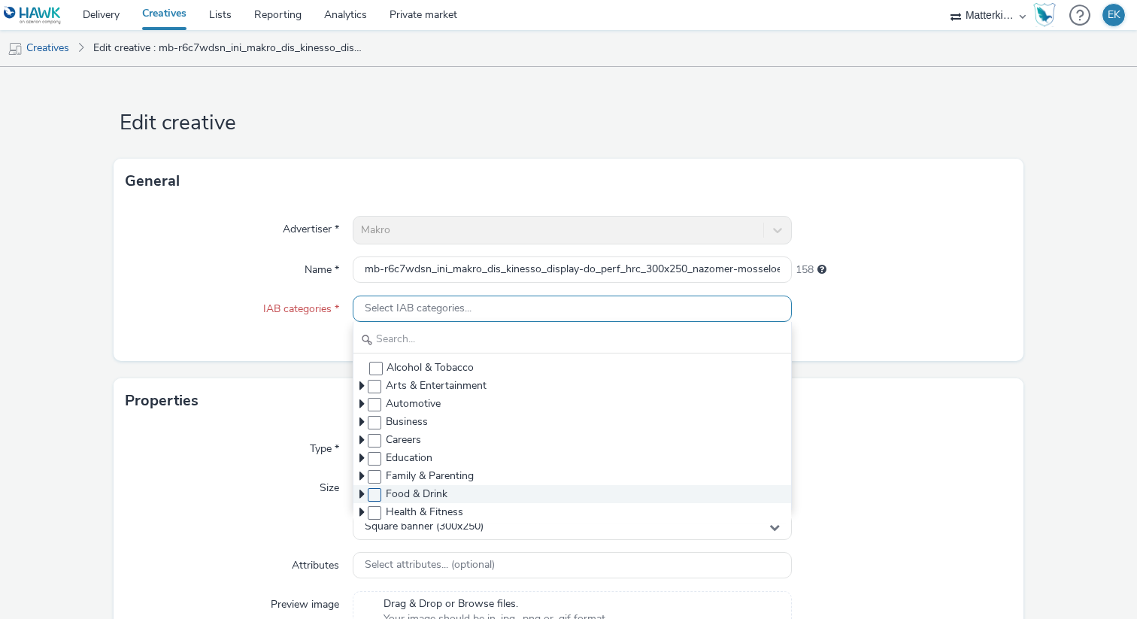
click at [377, 497] on span at bounding box center [375, 495] width 14 height 14
checkbox input "true"
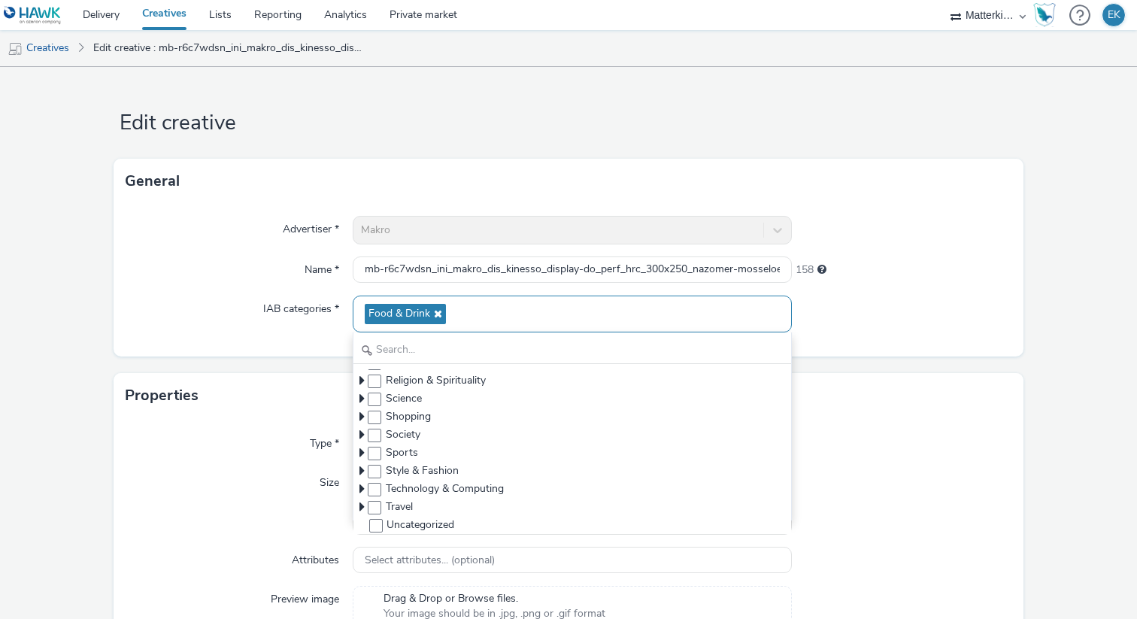
scroll to position [680, 0]
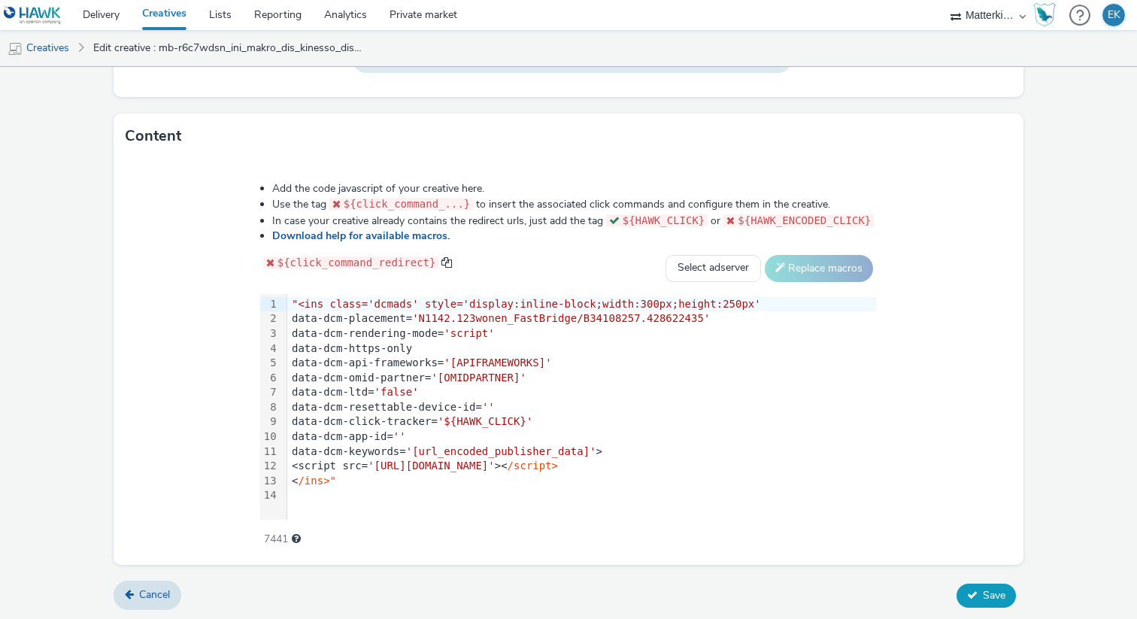
click at [966, 599] on button "Save" at bounding box center [985, 595] width 59 height 24
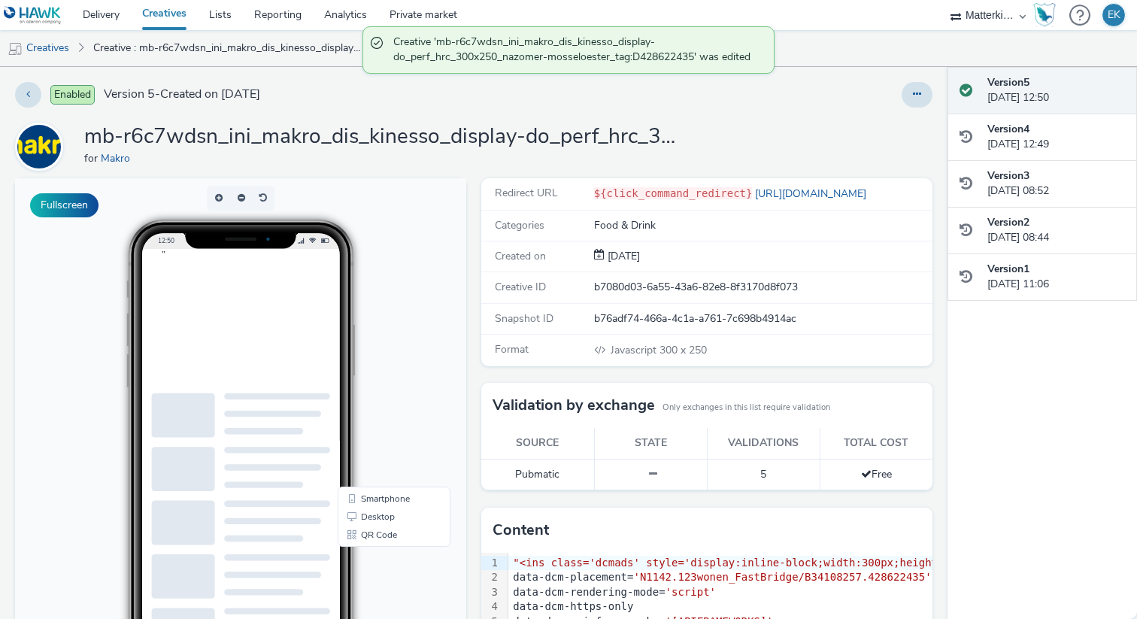
click at [165, 20] on link "Creatives" at bounding box center [164, 15] width 67 height 30
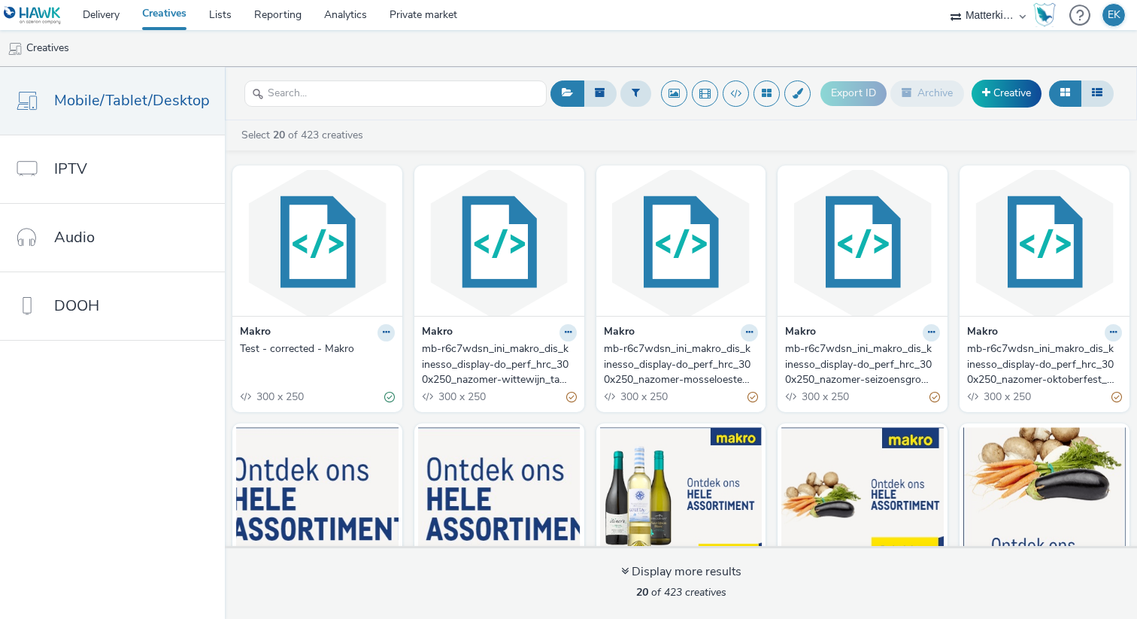
click at [862, 365] on div "mb-r6c7wdsn_ini_makro_dis_kinesso_display-do_perf_hrc_300x250_nazomer-seizoensg…" at bounding box center [859, 364] width 149 height 46
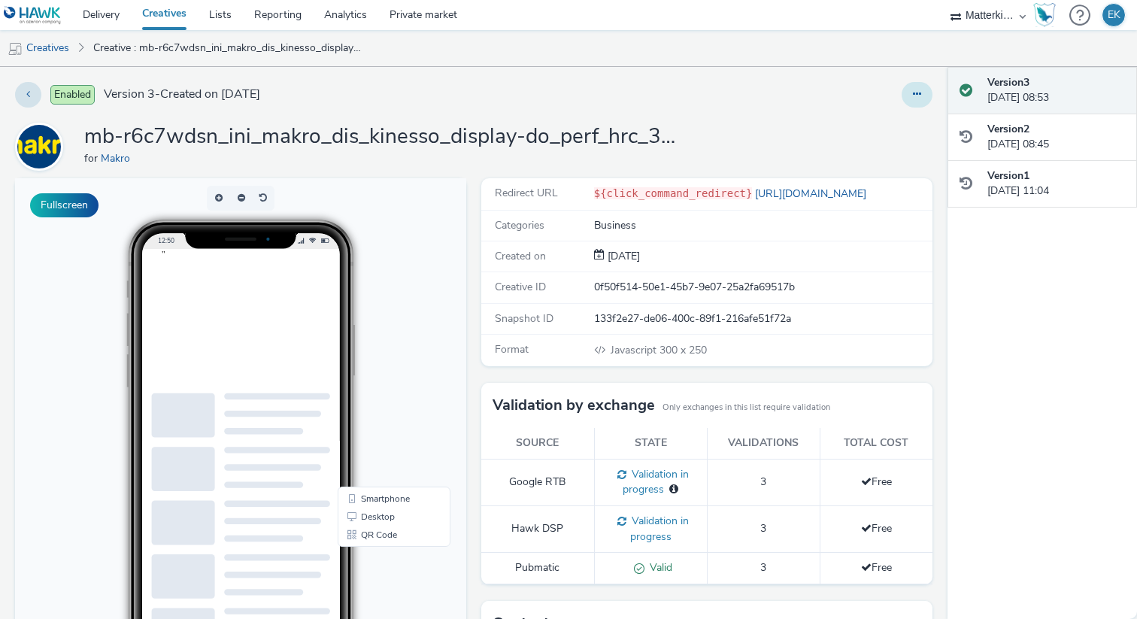
click at [929, 92] on button at bounding box center [916, 95] width 31 height 26
click at [903, 132] on link "Edit" at bounding box center [875, 125] width 113 height 30
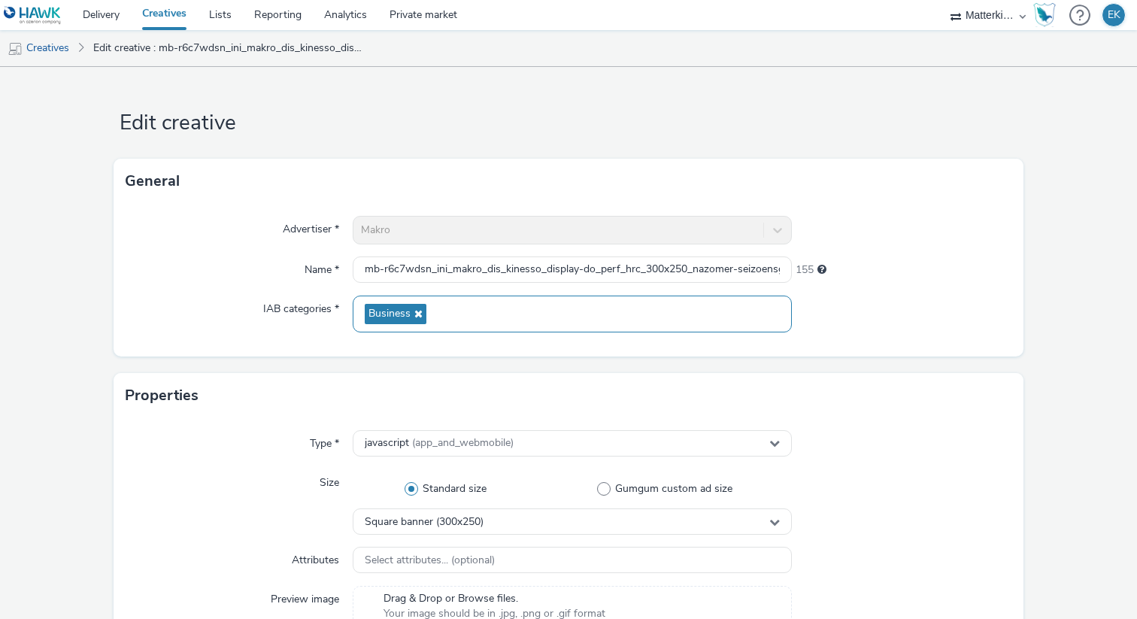
click at [398, 304] on span "Business" at bounding box center [396, 314] width 62 height 20
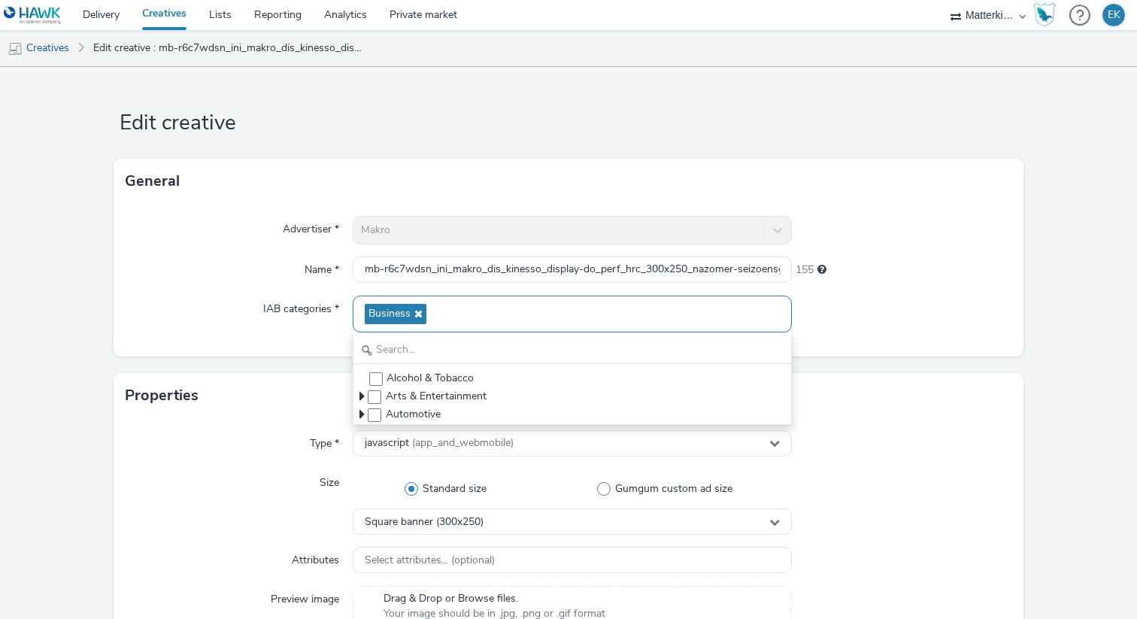
click at [432, 309] on div "Business" at bounding box center [572, 313] width 439 height 37
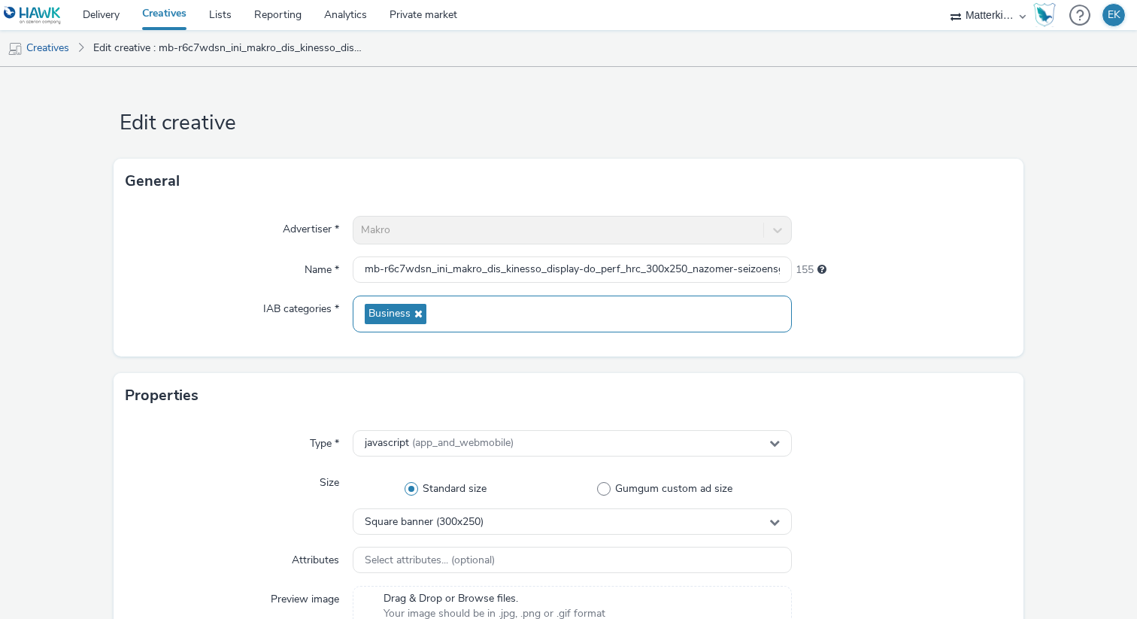
click at [415, 310] on icon at bounding box center [416, 313] width 12 height 11
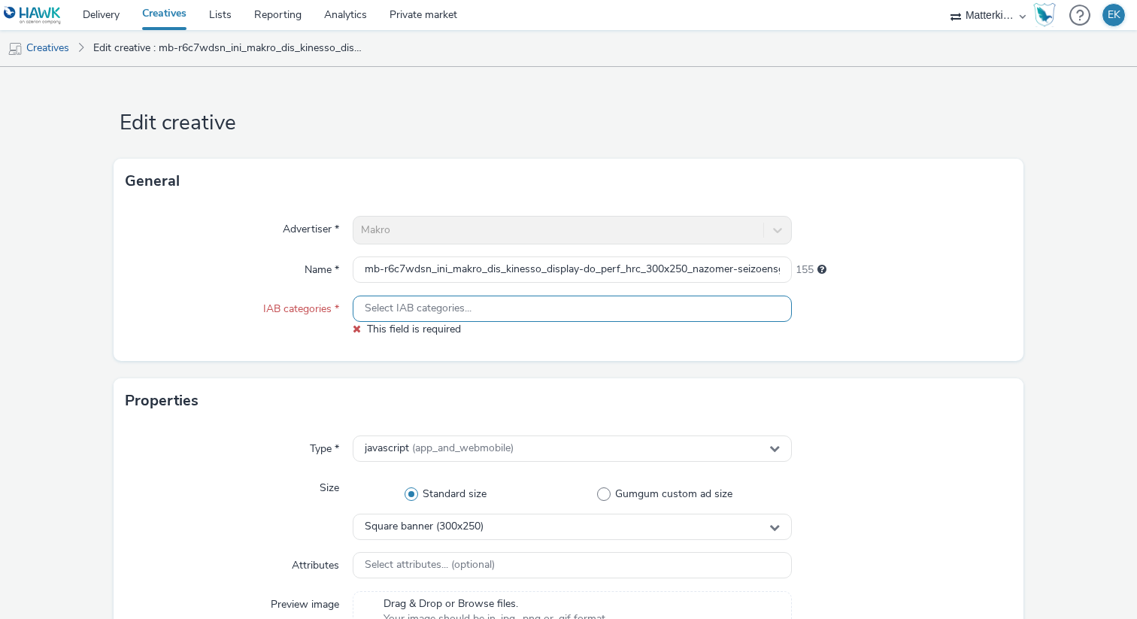
click at [410, 314] on span "Select IAB categories..." at bounding box center [418, 308] width 107 height 13
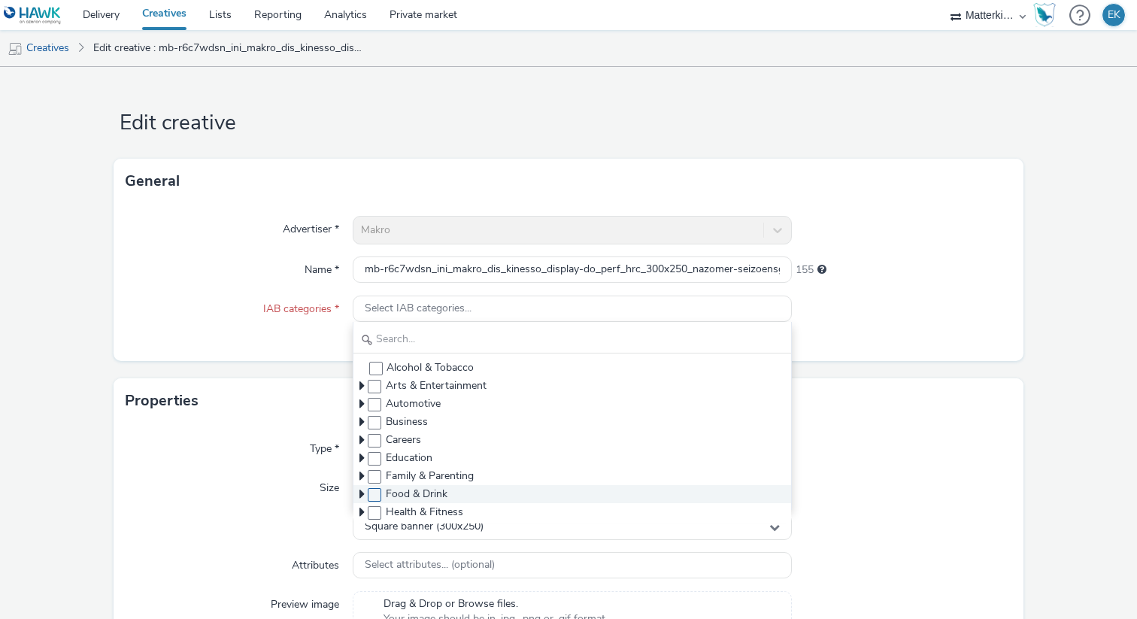
click at [372, 498] on span at bounding box center [375, 495] width 14 height 14
checkbox input "true"
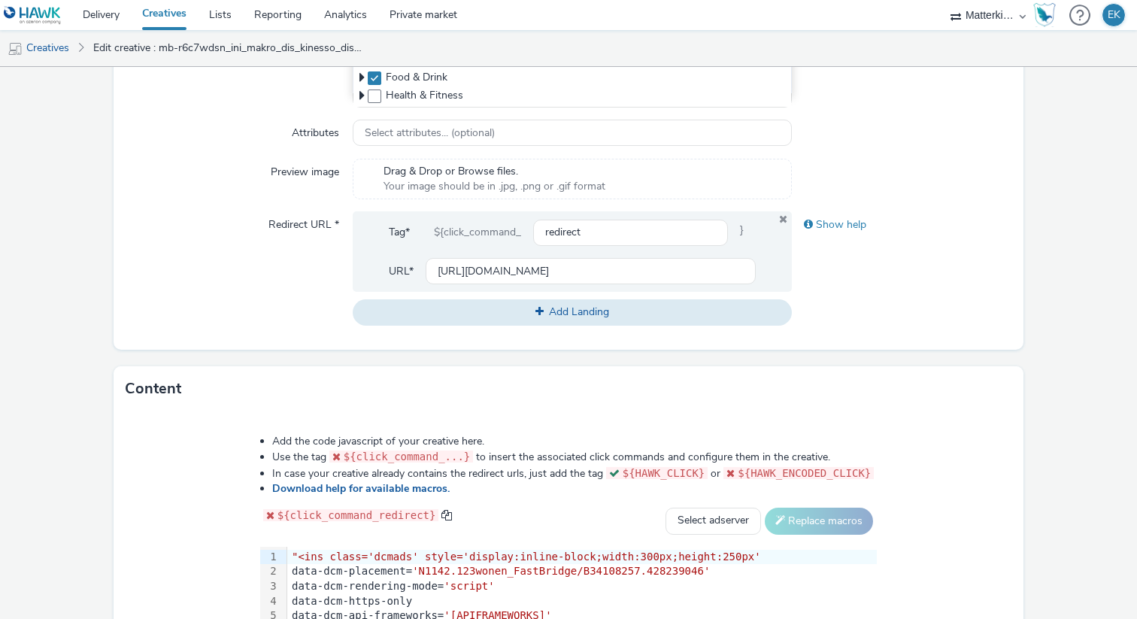
scroll to position [680, 0]
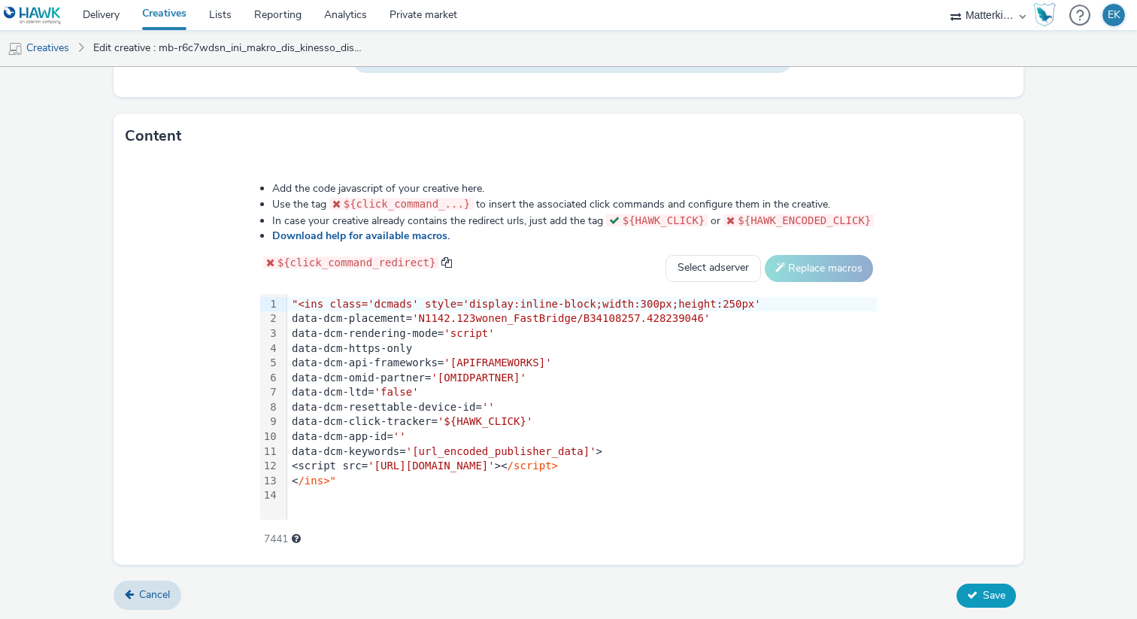
click at [983, 589] on span "Save" at bounding box center [994, 595] width 23 height 14
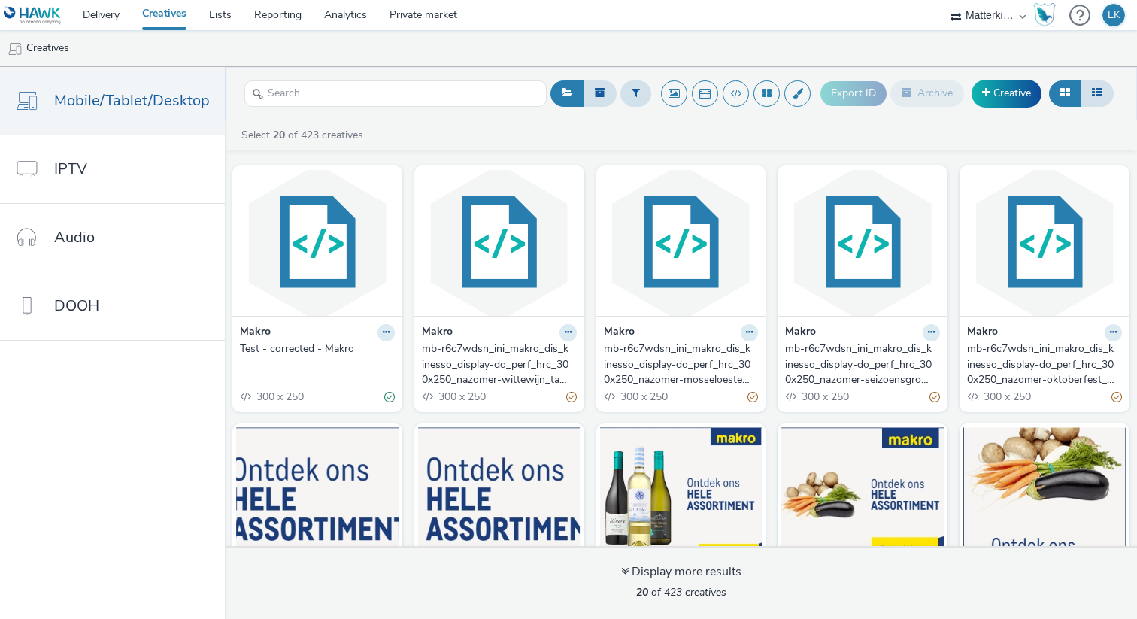
click at [1038, 377] on div "mb-r6c7wdsn_ini_makro_dis_kinesso_display-do_perf_hrc_300x250_nazomer-oktoberfe…" at bounding box center [1041, 364] width 149 height 46
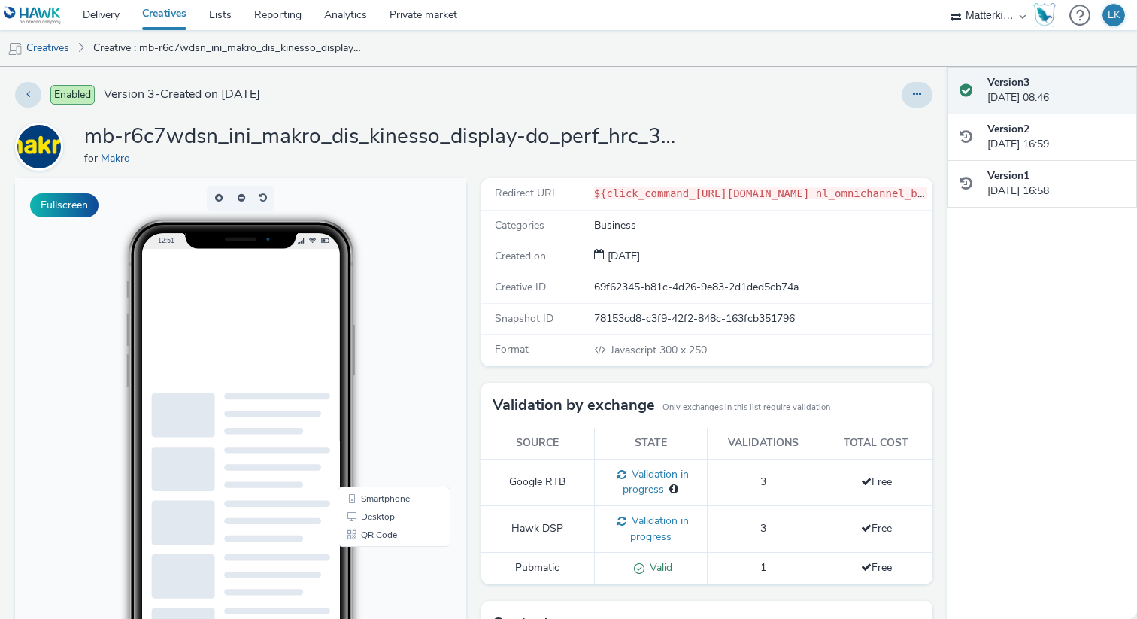
click at [899, 89] on div at bounding box center [748, 95] width 367 height 26
click at [904, 102] on button at bounding box center [916, 95] width 31 height 26
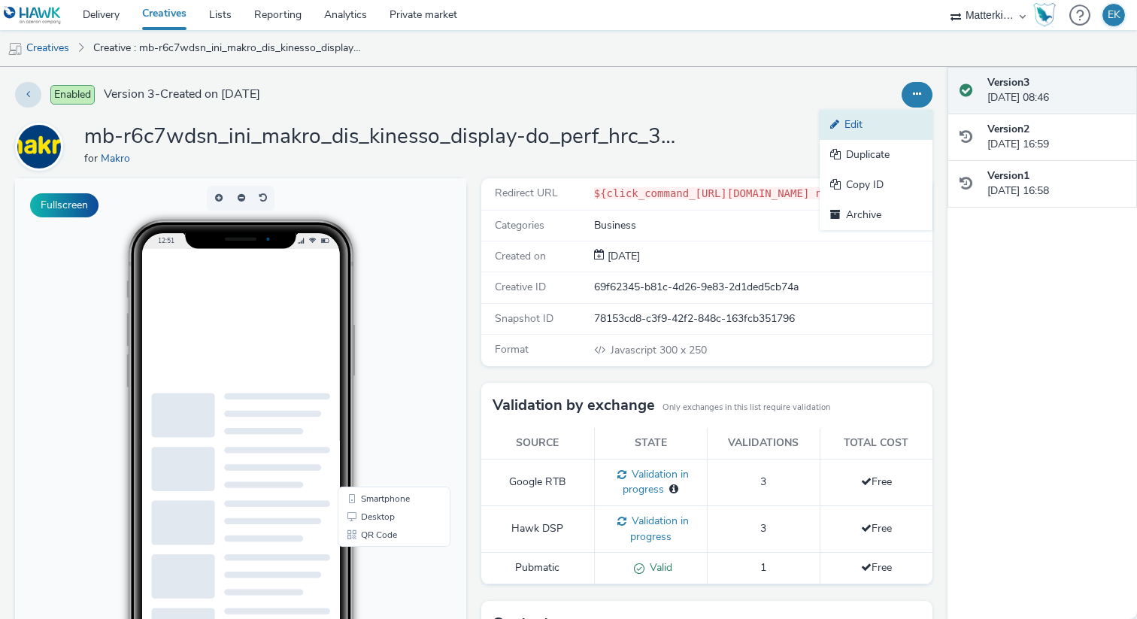
click at [906, 136] on link "Edit" at bounding box center [875, 125] width 113 height 30
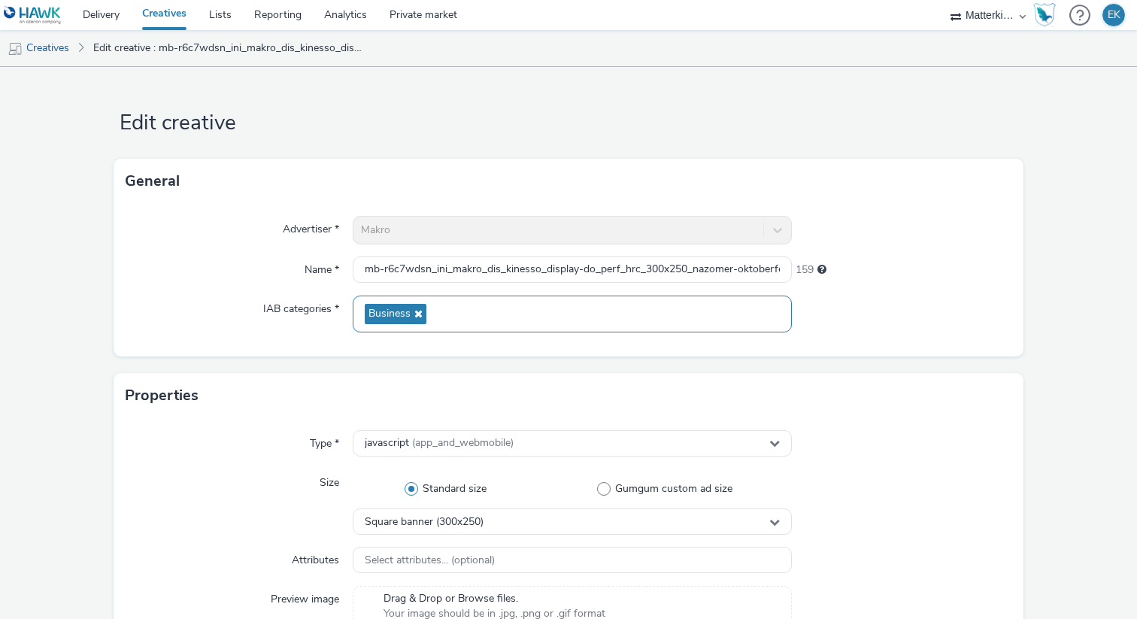
click at [409, 322] on span "Business" at bounding box center [396, 314] width 62 height 20
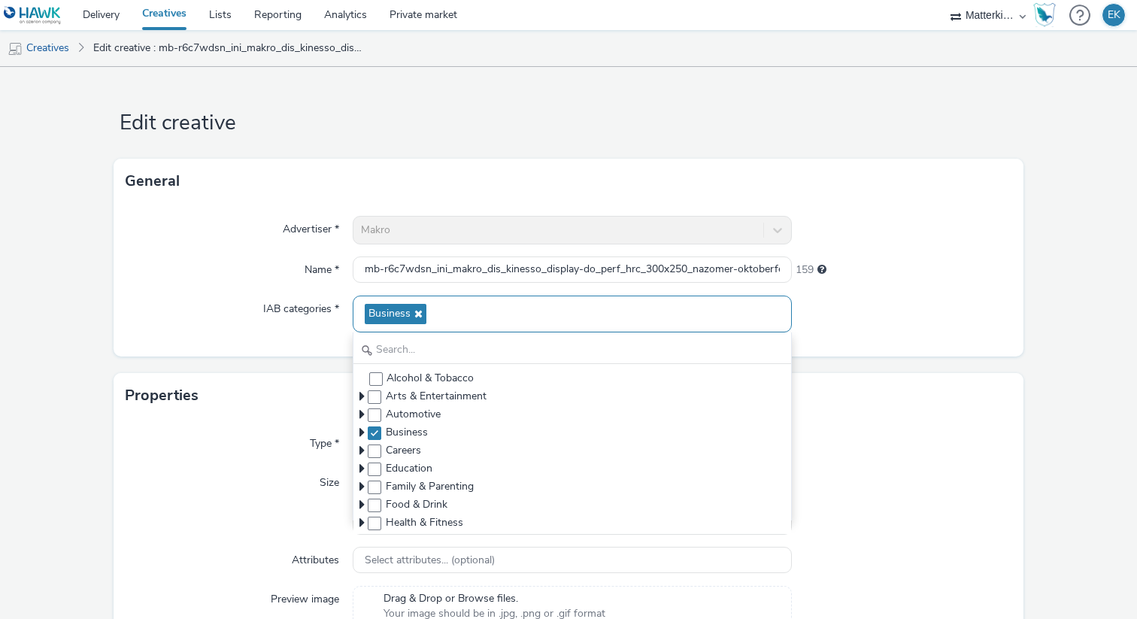
click at [426, 320] on div "Business" at bounding box center [572, 313] width 439 height 37
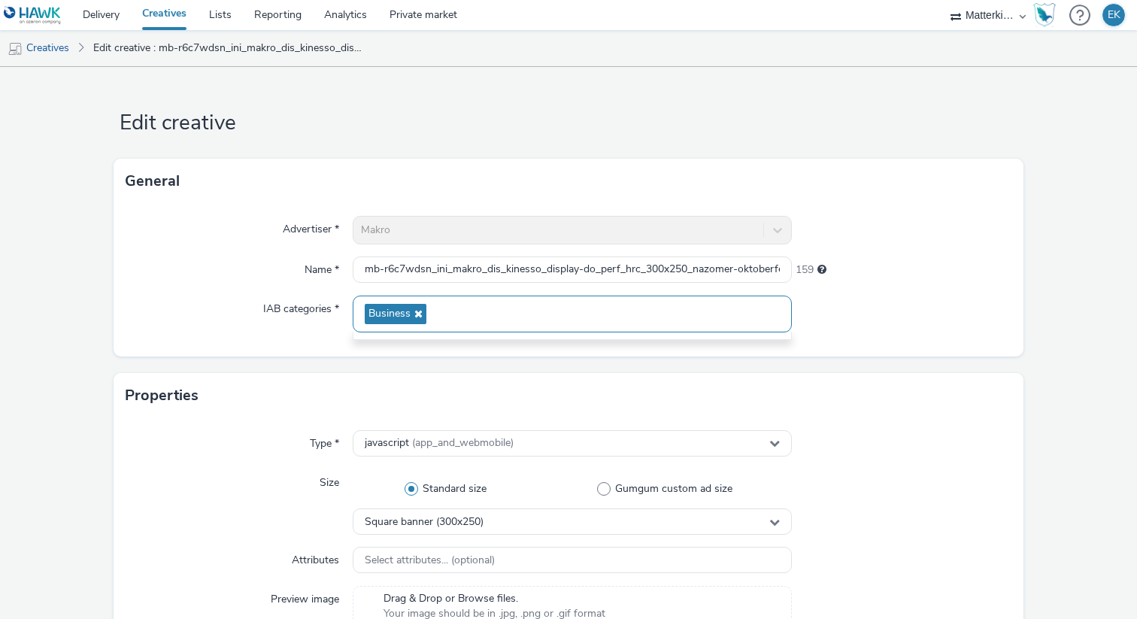
click at [426, 320] on div "Business" at bounding box center [572, 313] width 439 height 37
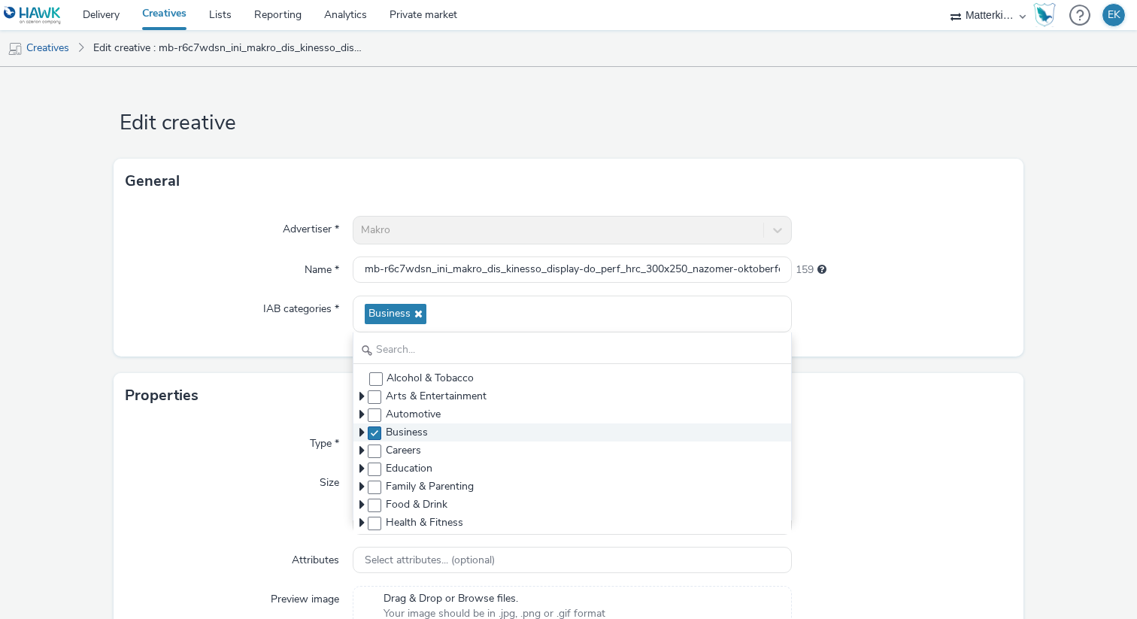
click at [377, 428] on span at bounding box center [375, 433] width 14 height 14
checkbox input "false"
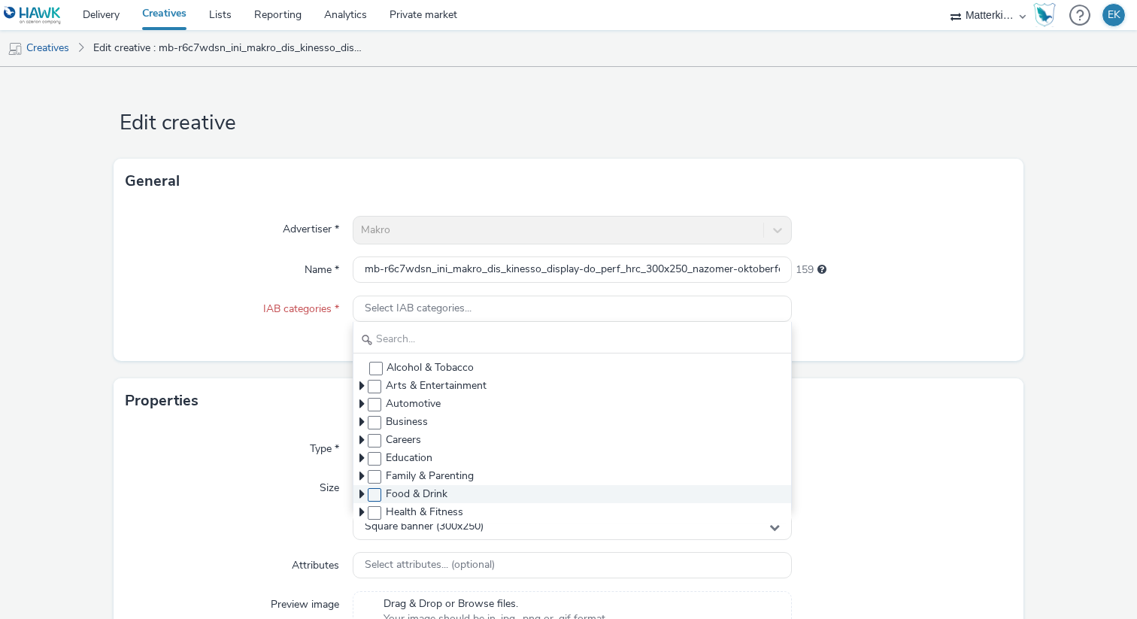
click at [376, 495] on span at bounding box center [375, 495] width 14 height 14
checkbox input "true"
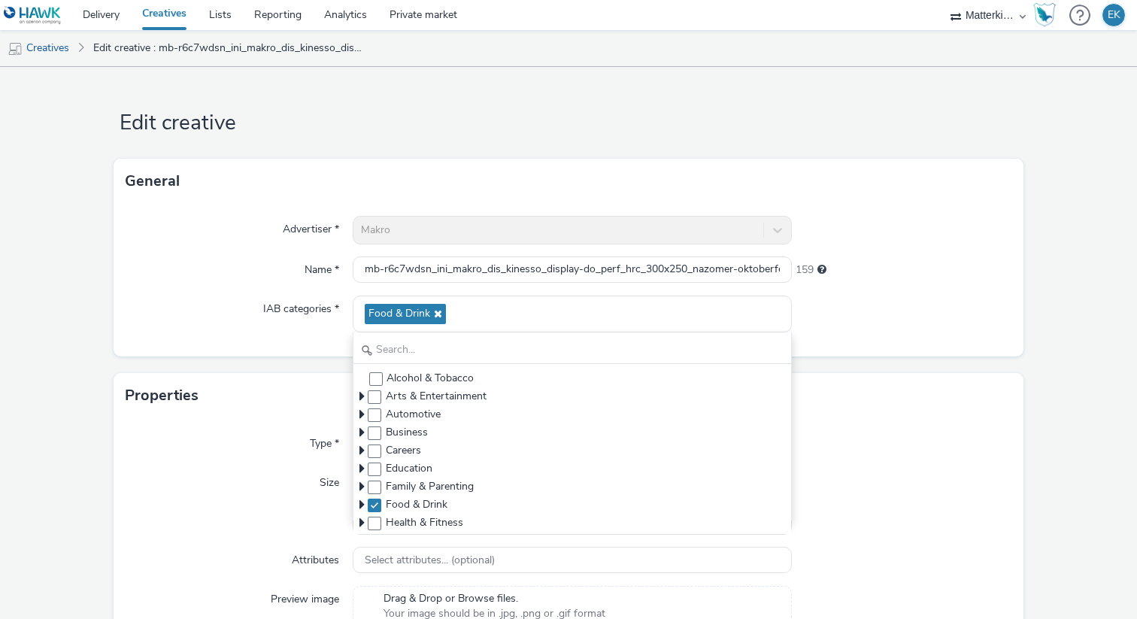
scroll to position [699, 0]
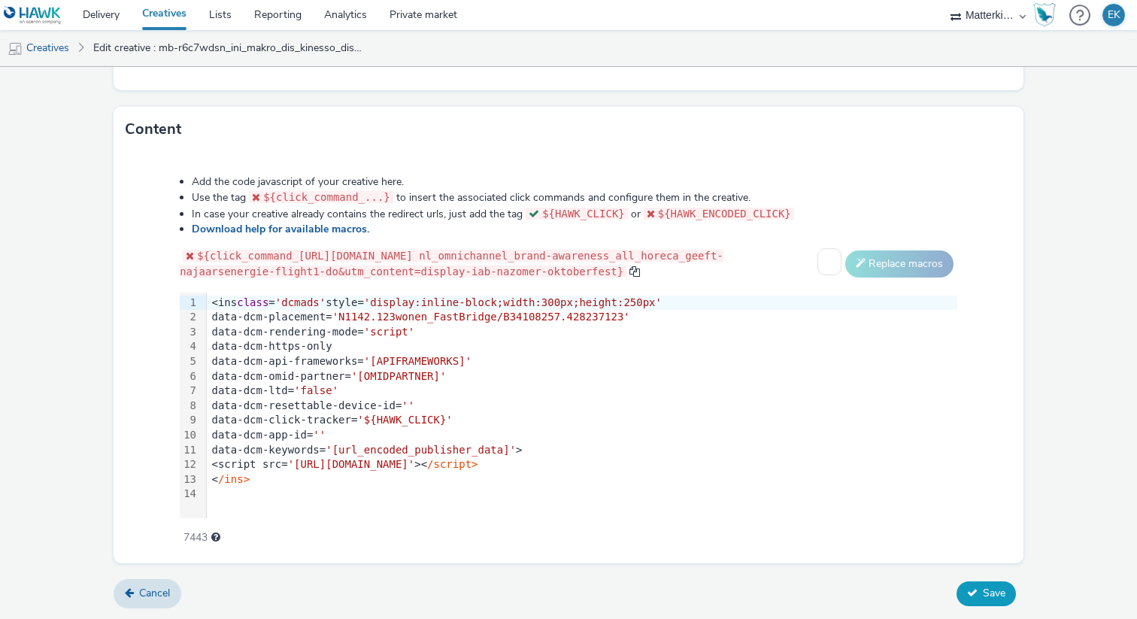
click at [985, 595] on span "Save" at bounding box center [994, 593] width 23 height 14
